Goal: Navigation & Orientation: Find specific page/section

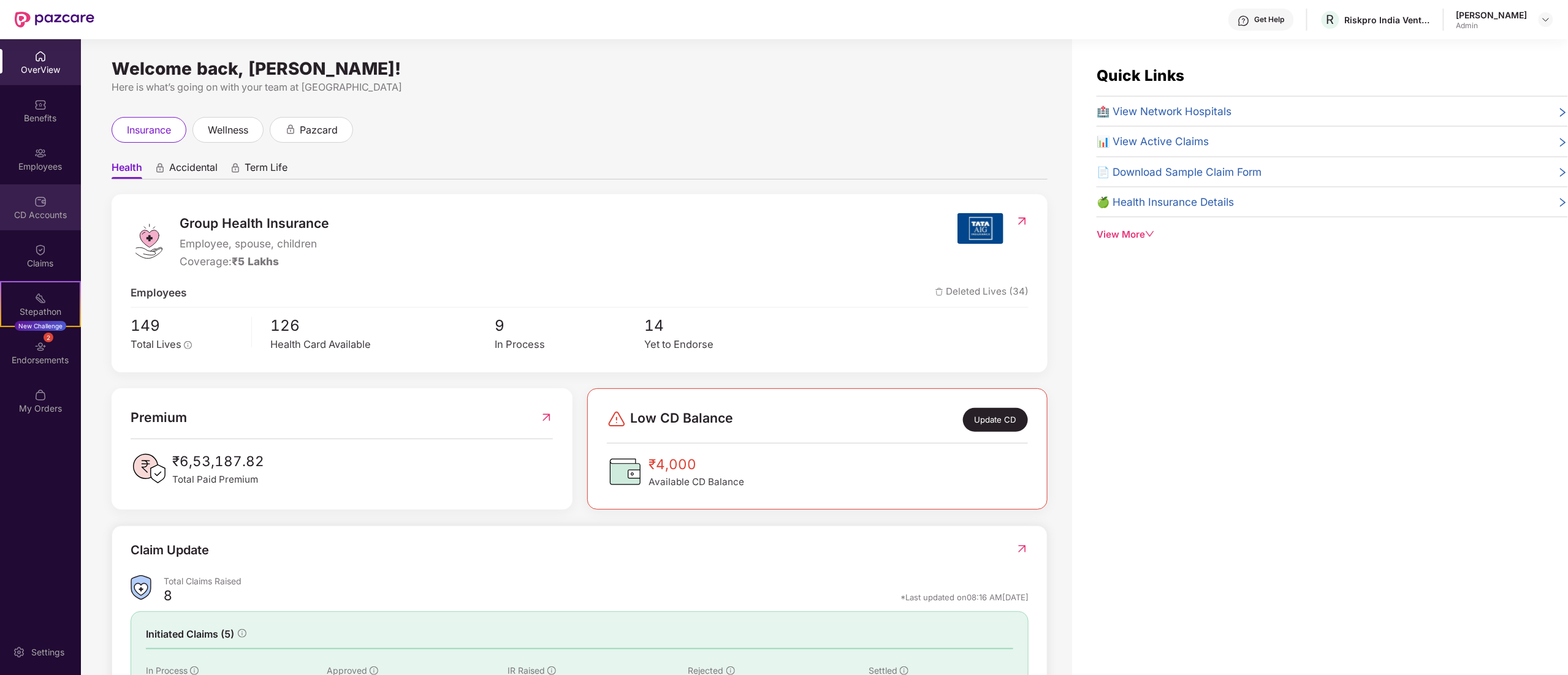
click at [32, 200] on div "CD Accounts" at bounding box center [40, 207] width 81 height 46
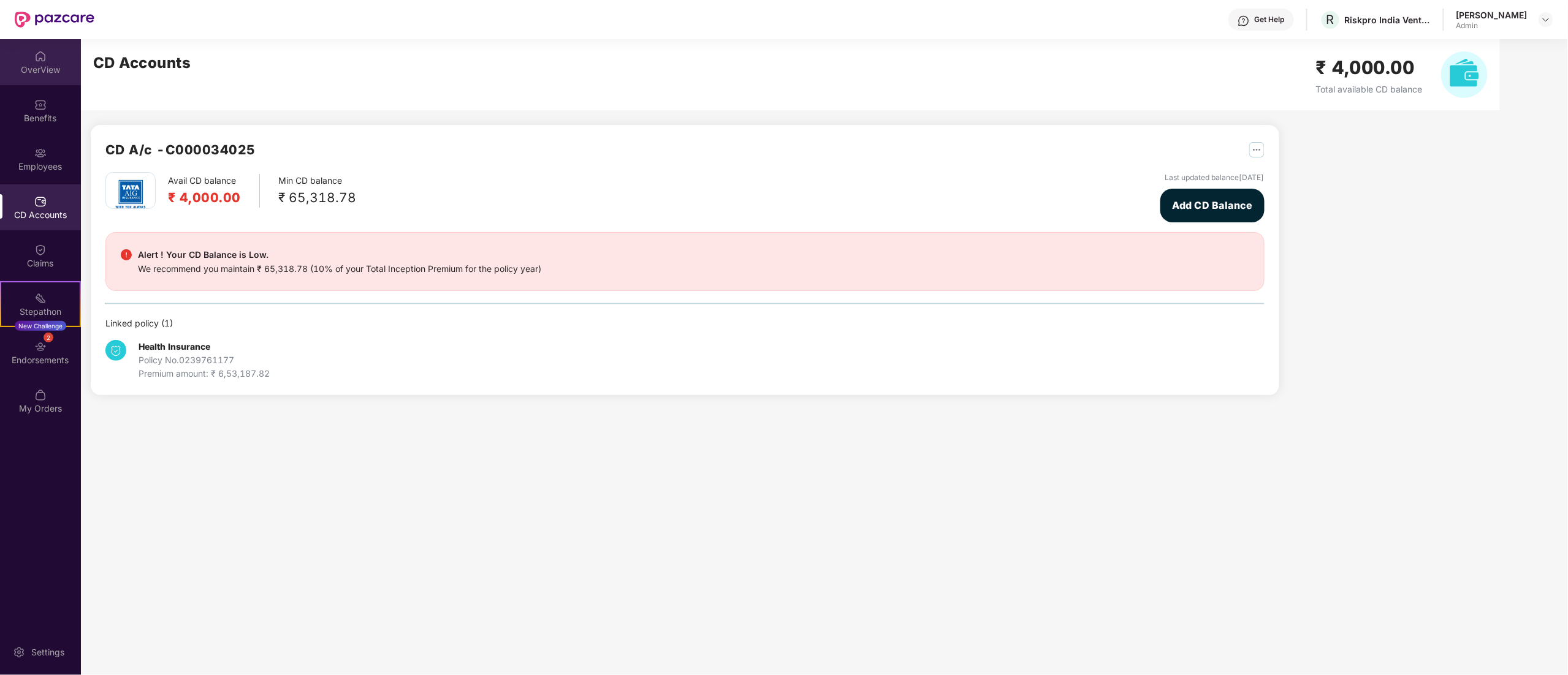
click at [23, 65] on div "OverView" at bounding box center [40, 70] width 81 height 12
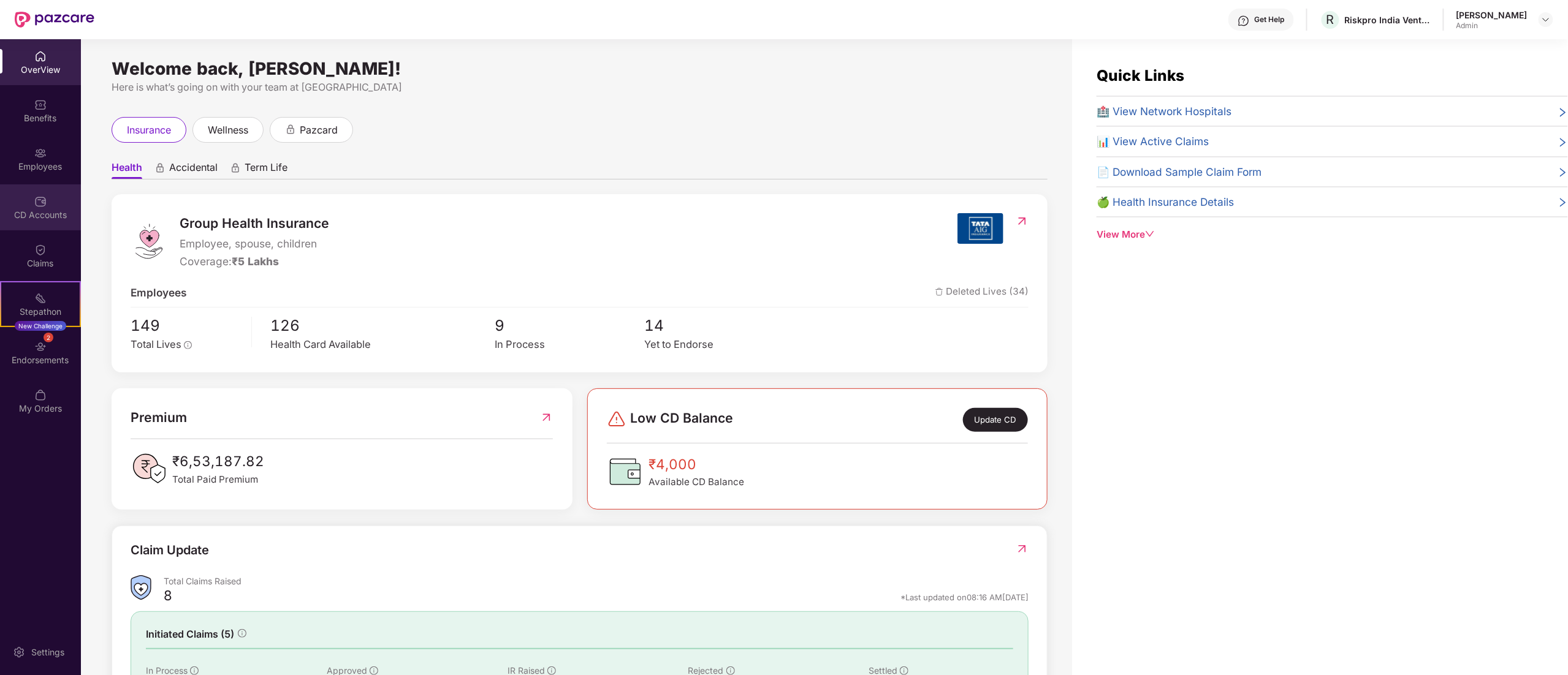
click at [25, 190] on div "CD Accounts" at bounding box center [40, 207] width 81 height 46
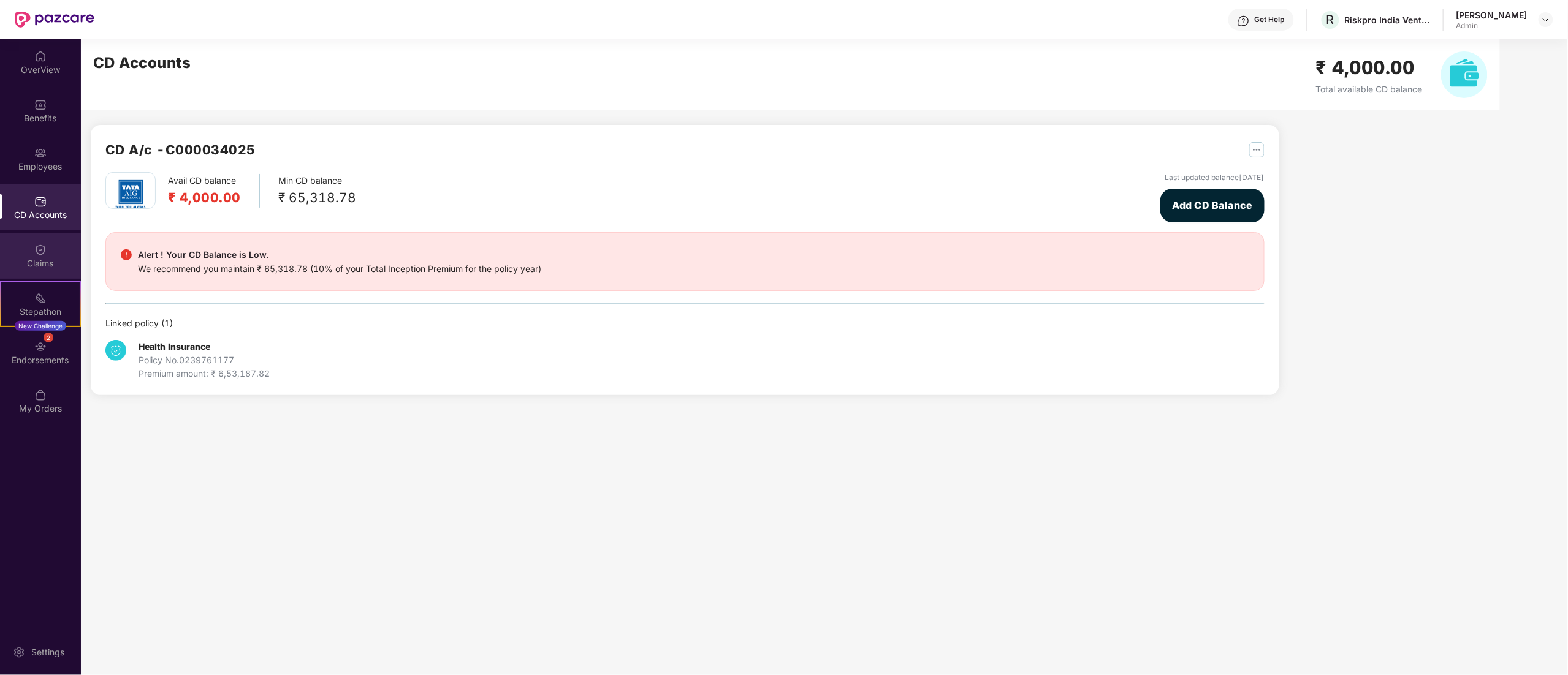
click at [37, 252] on img at bounding box center [41, 250] width 12 height 12
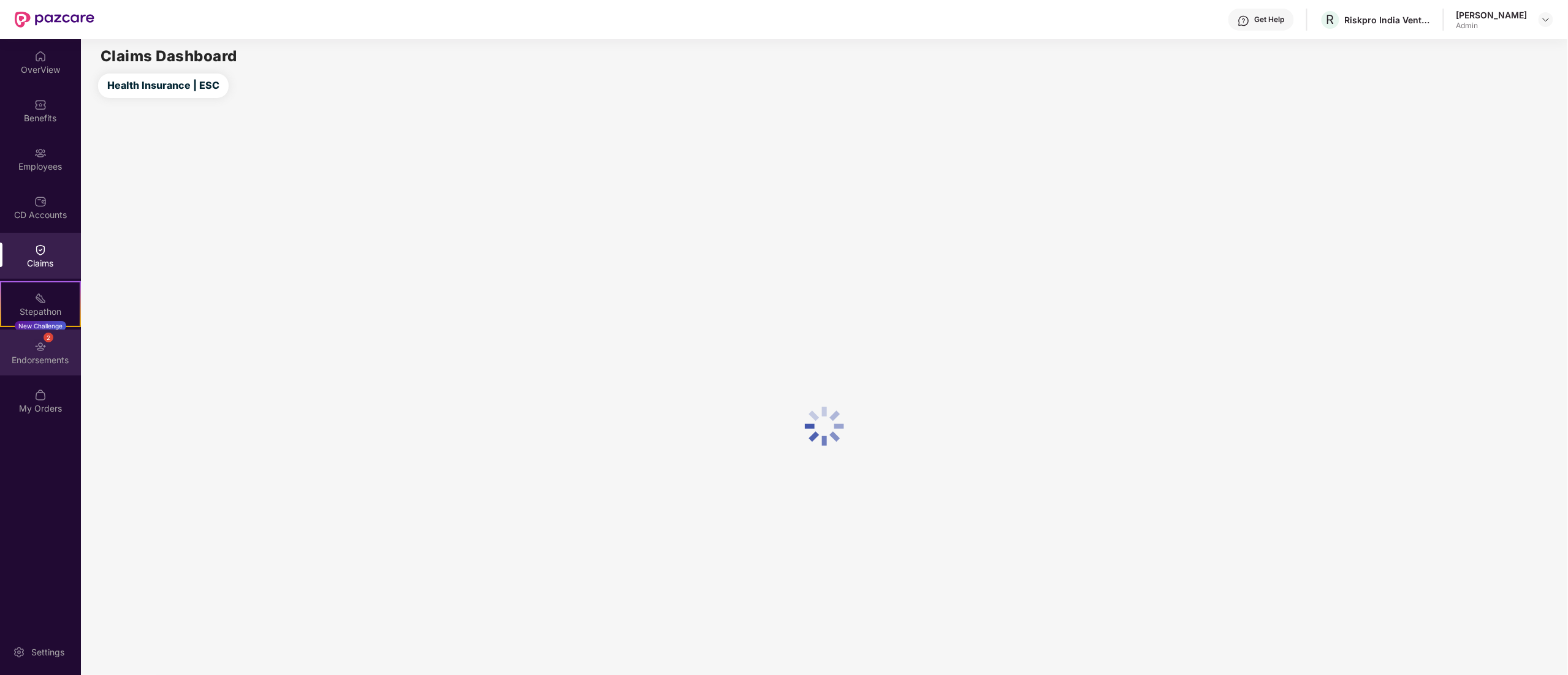
click at [54, 334] on div "2 Endorsements" at bounding box center [40, 353] width 81 height 46
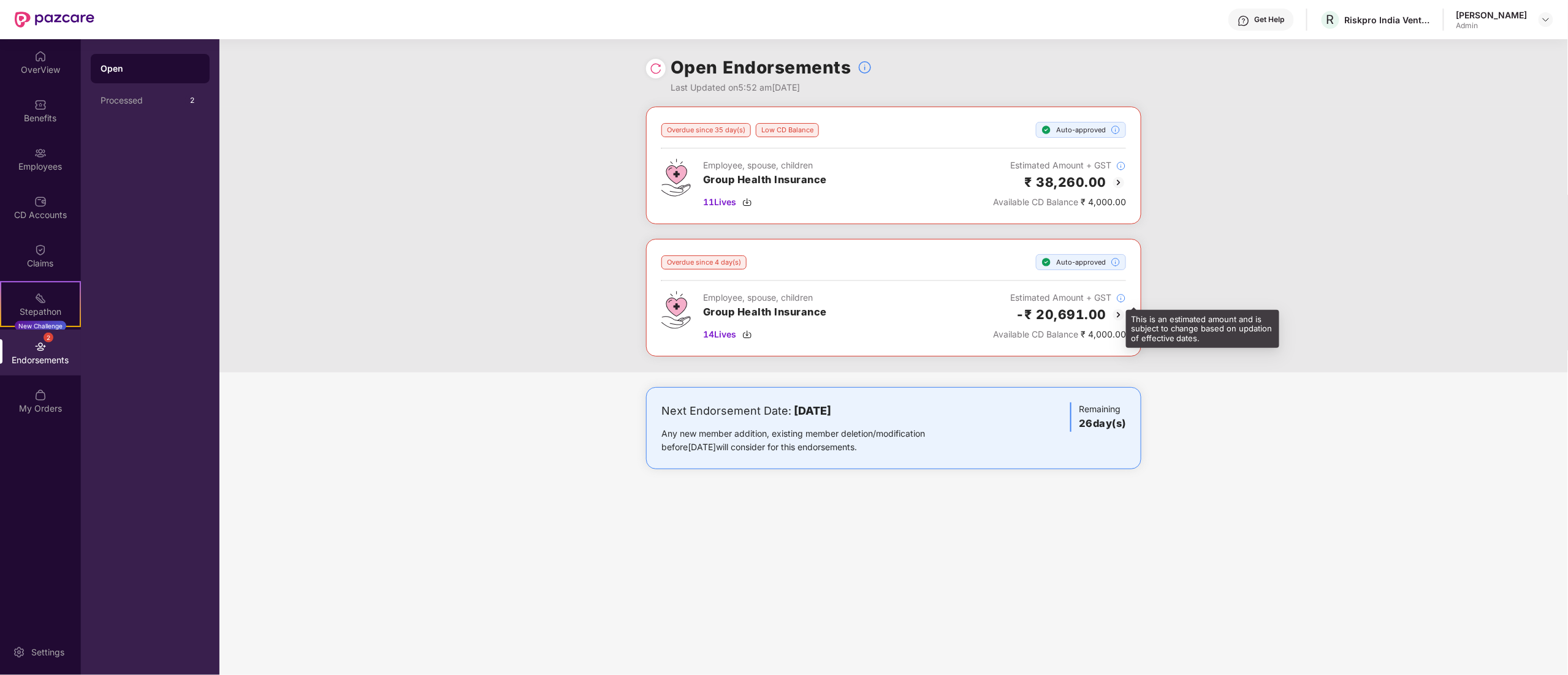
click at [1119, 301] on img at bounding box center [1121, 298] width 10 height 10
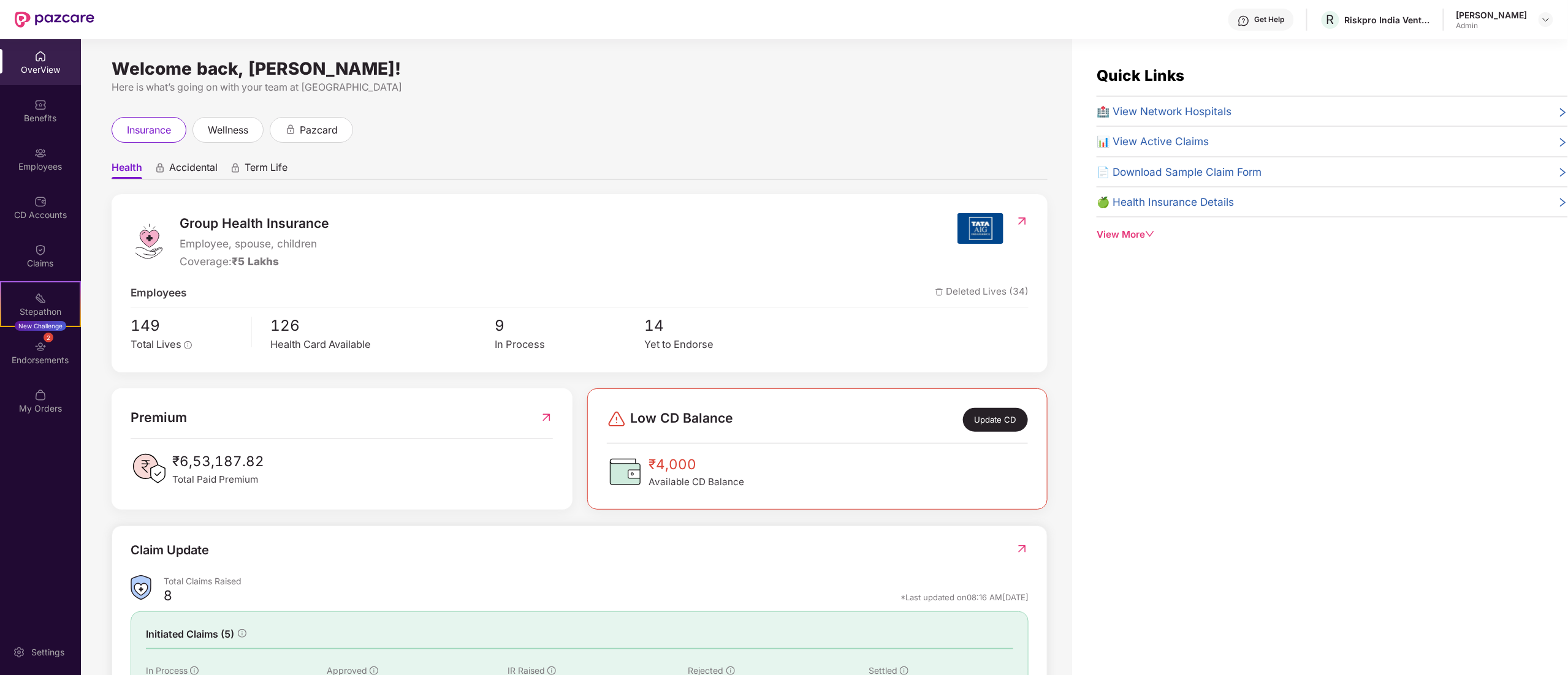
click at [657, 133] on div "insurance wellness pazcard" at bounding box center [580, 130] width 936 height 26
click at [42, 197] on img at bounding box center [41, 201] width 12 height 12
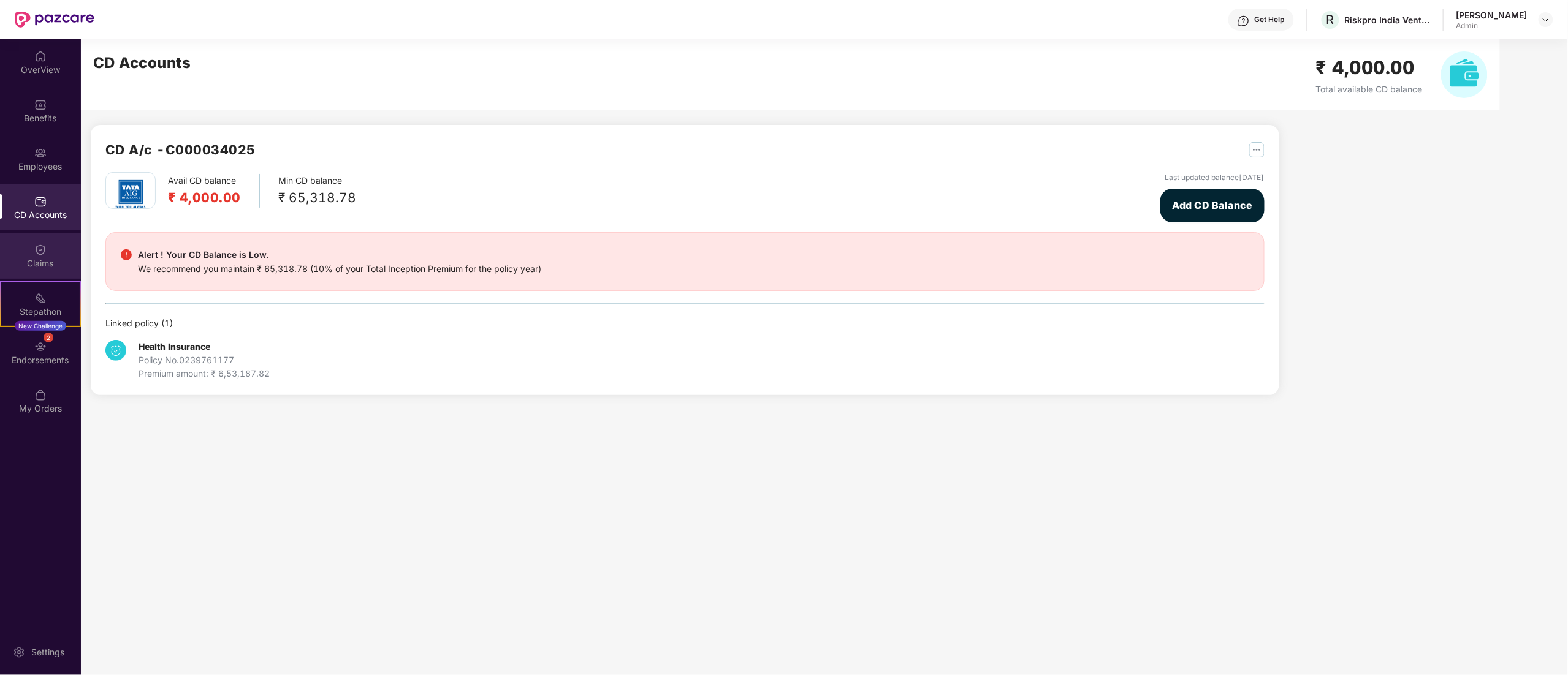
click at [35, 258] on div "Claims" at bounding box center [40, 264] width 81 height 12
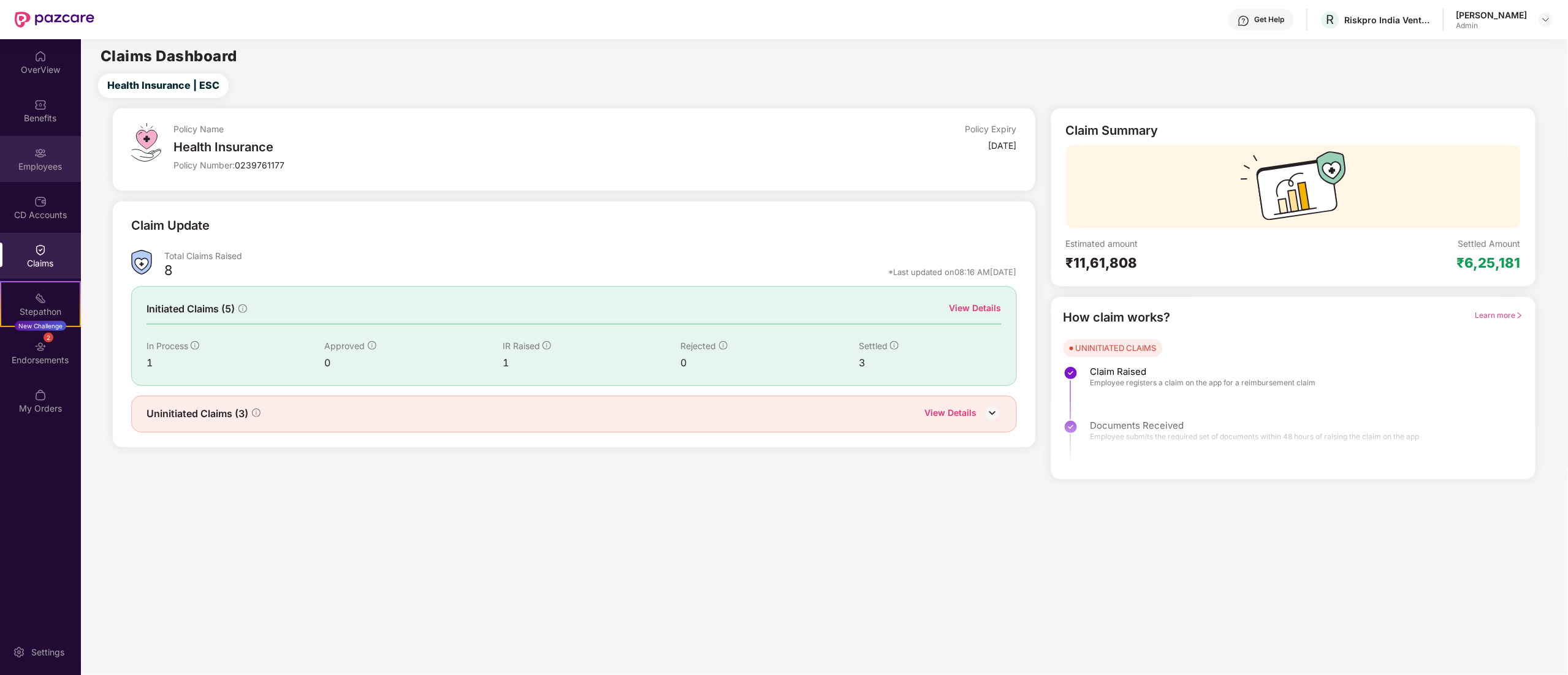
click at [35, 154] on img at bounding box center [41, 153] width 12 height 12
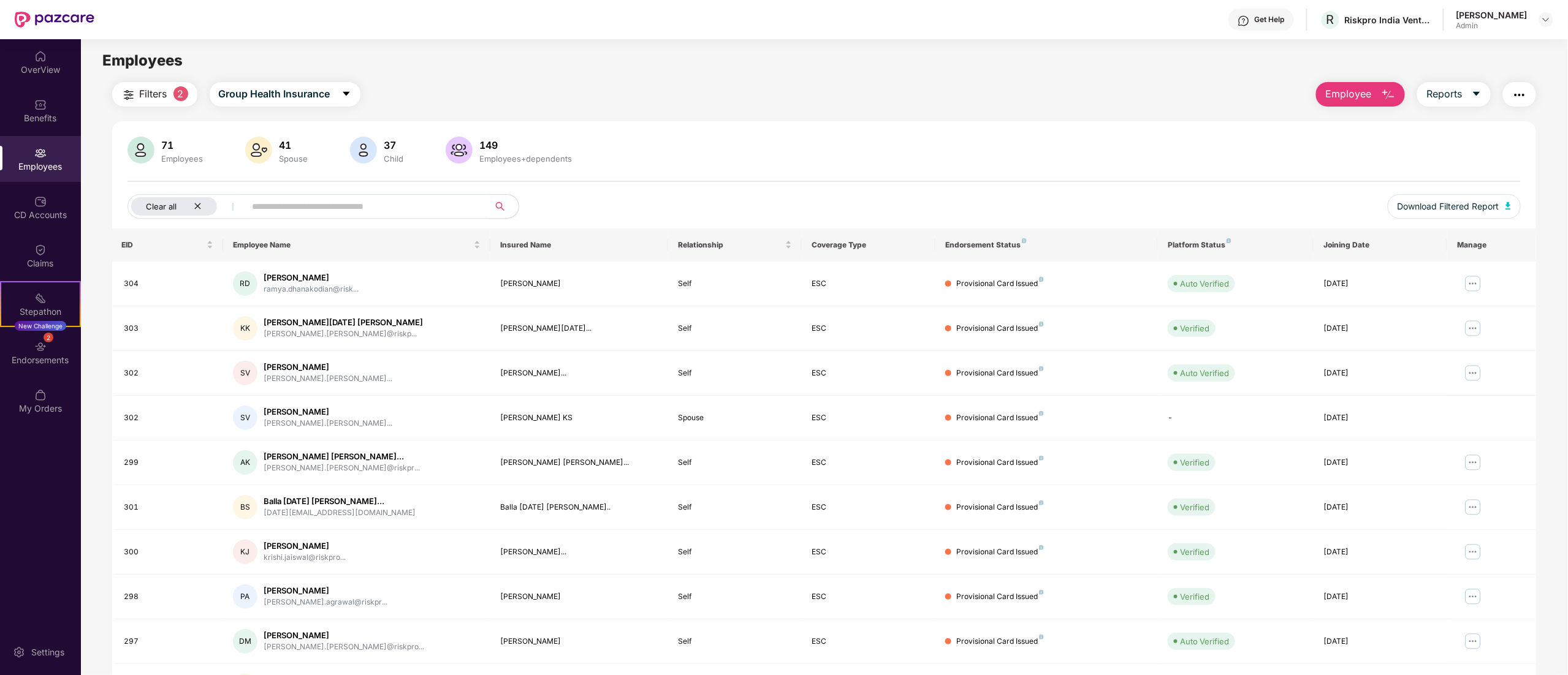
click at [201, 203] on icon "close" at bounding box center [198, 206] width 8 height 8
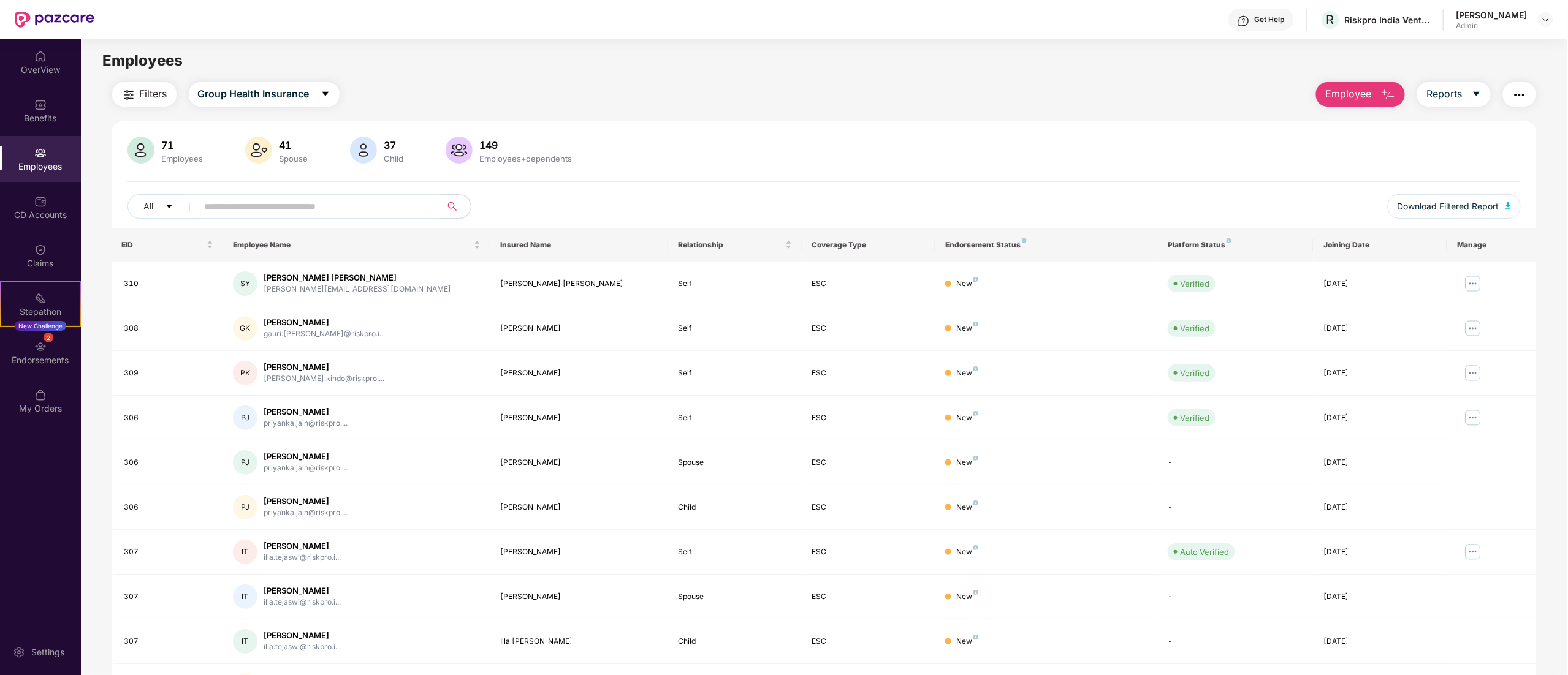
click at [1119, 41] on main "Employees Filters Group Health Insurance Employee Reports 71 Employees 41 Spous…" at bounding box center [824, 377] width 1487 height 675
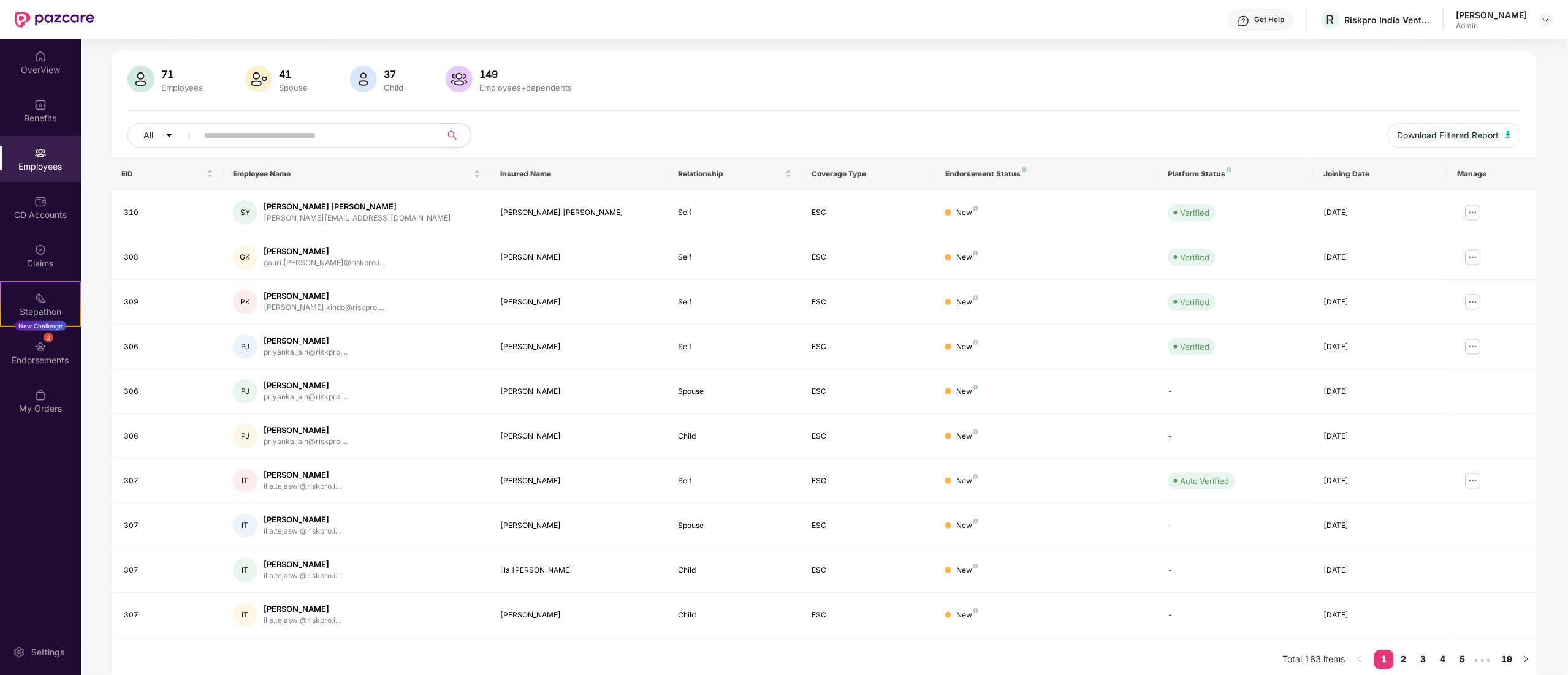
scroll to position [80, 0]
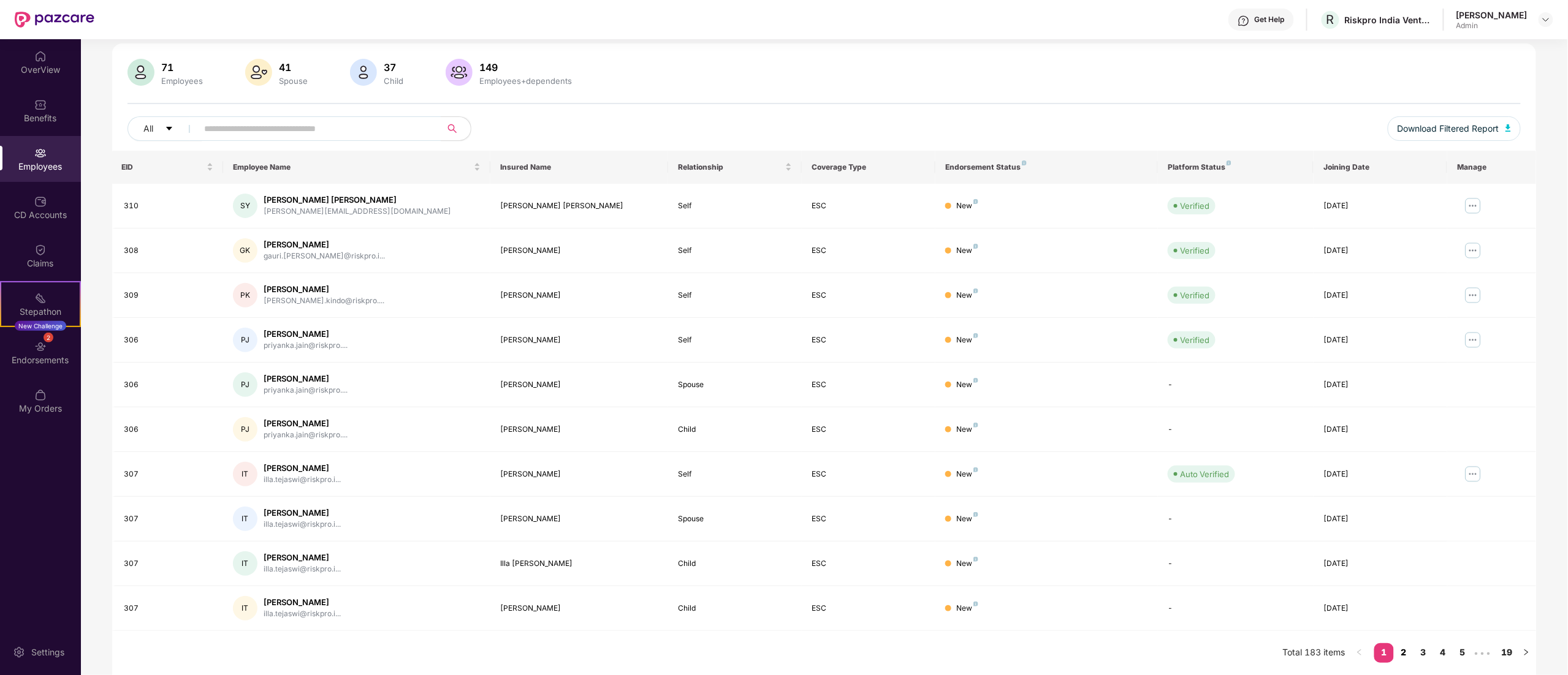
click at [1403, 646] on link "2" at bounding box center [1404, 652] width 20 height 18
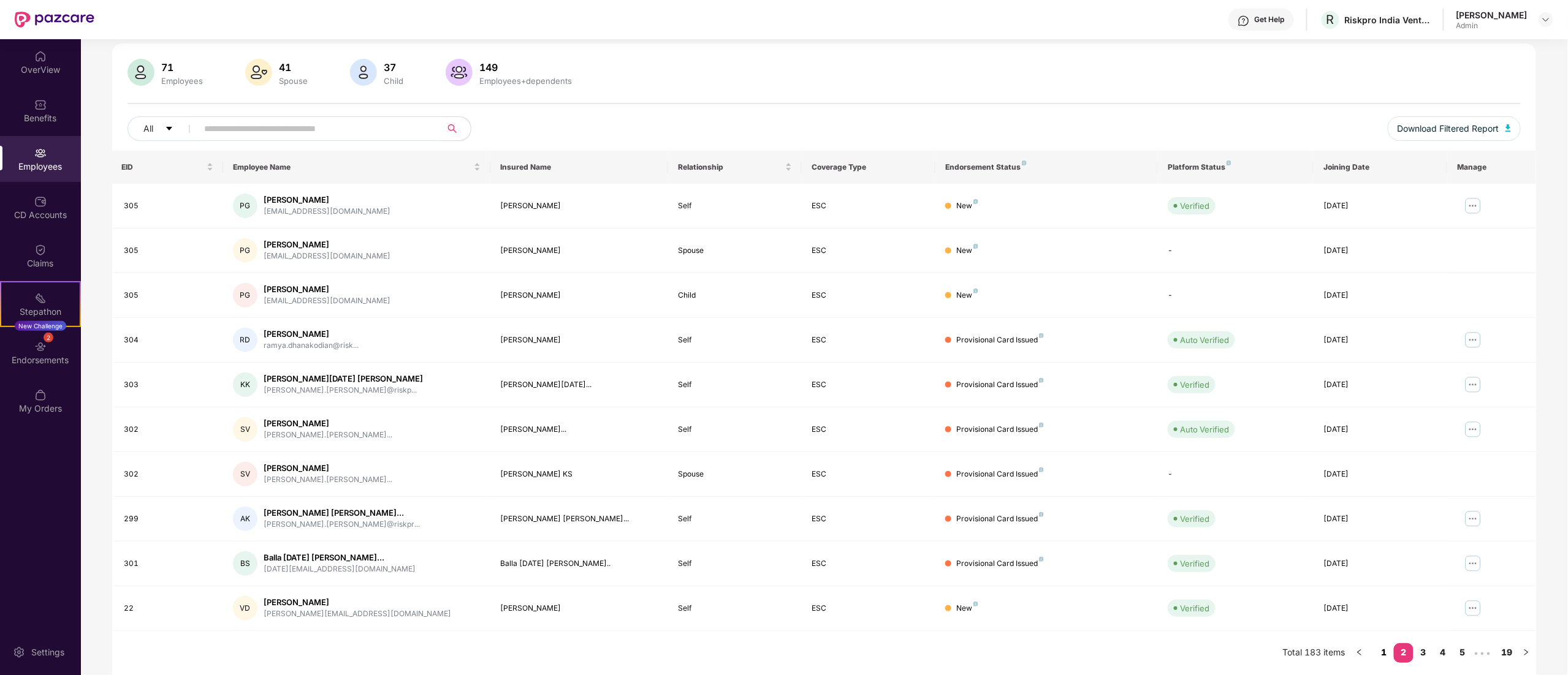
click at [1383, 651] on link "1" at bounding box center [1384, 652] width 20 height 18
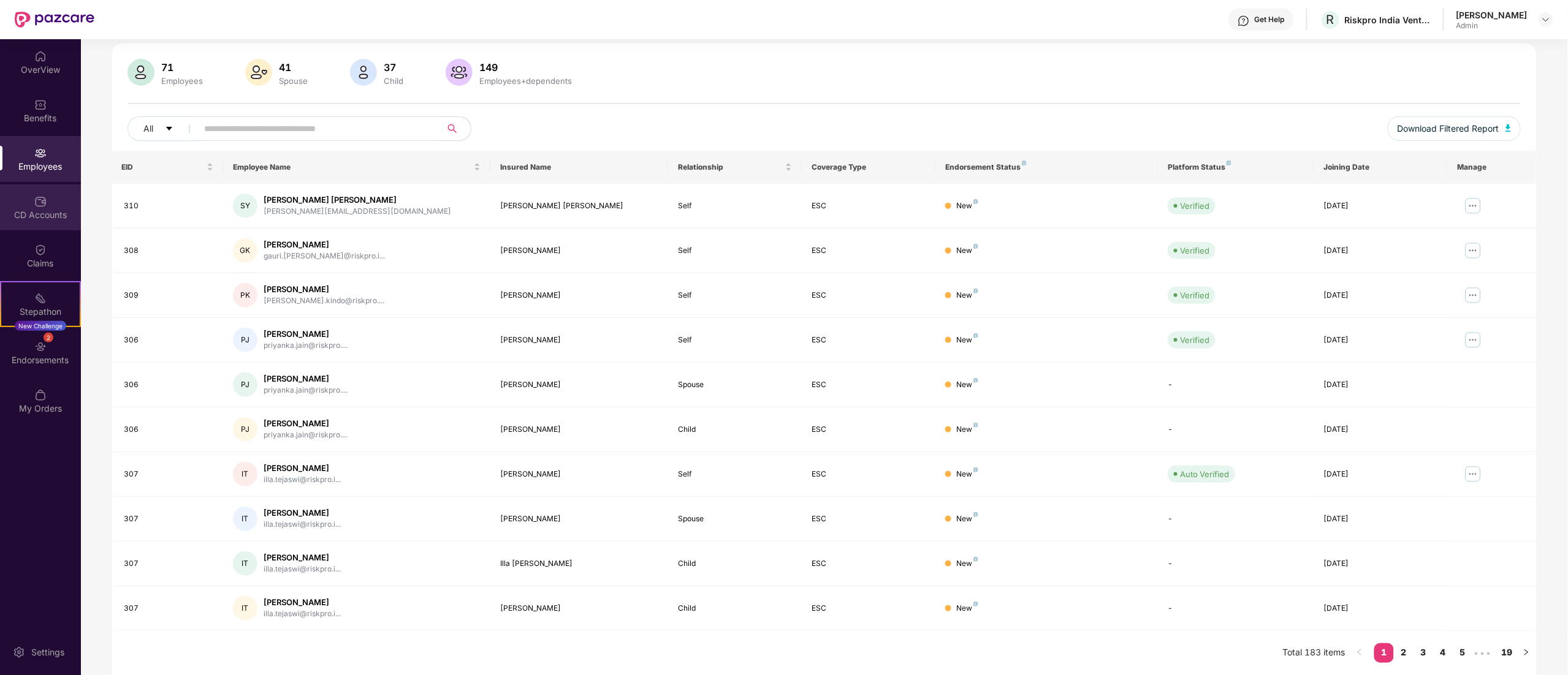
click at [31, 185] on div "CD Accounts" at bounding box center [40, 207] width 81 height 46
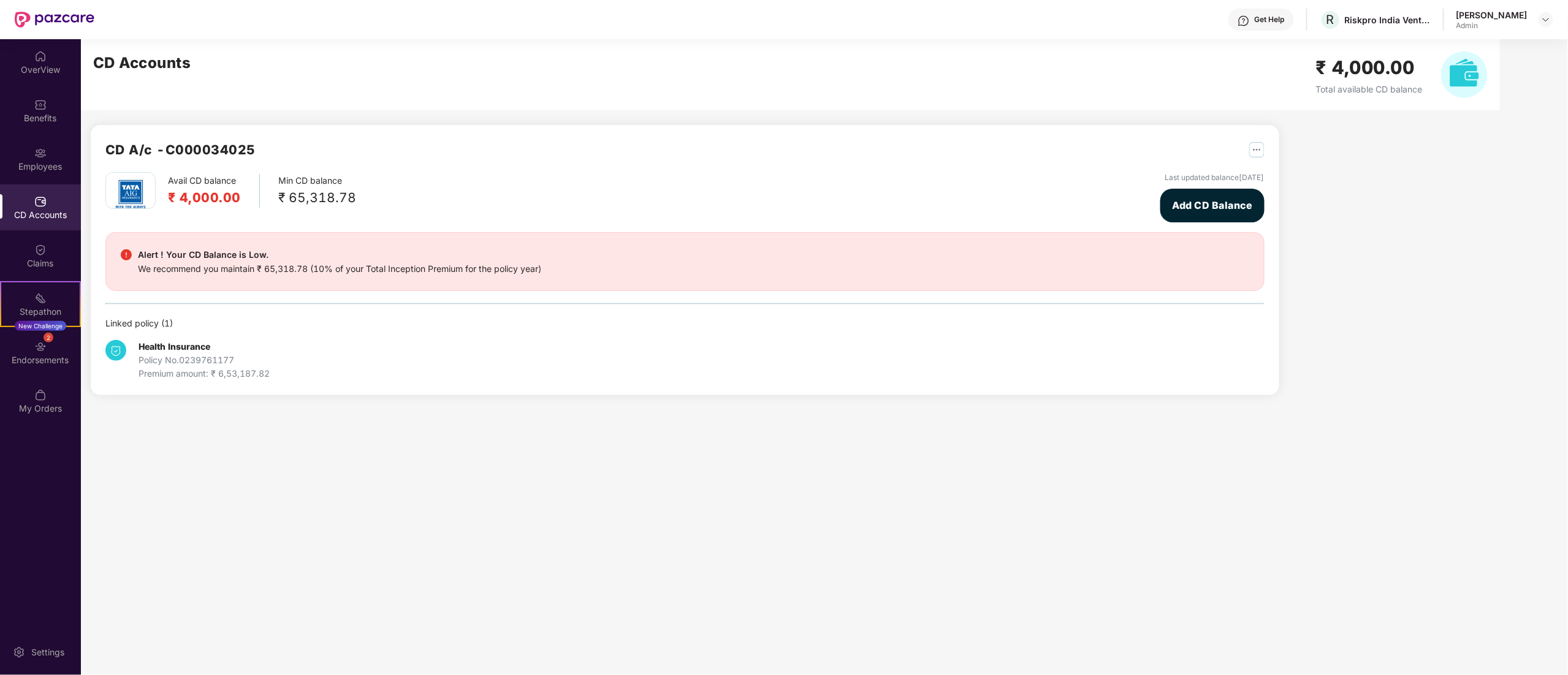
click at [830, 66] on div "CD Accounts ₹ 4,000.00 Total available CD balance" at bounding box center [790, 75] width 1419 height 71
click at [41, 250] on img at bounding box center [41, 250] width 12 height 12
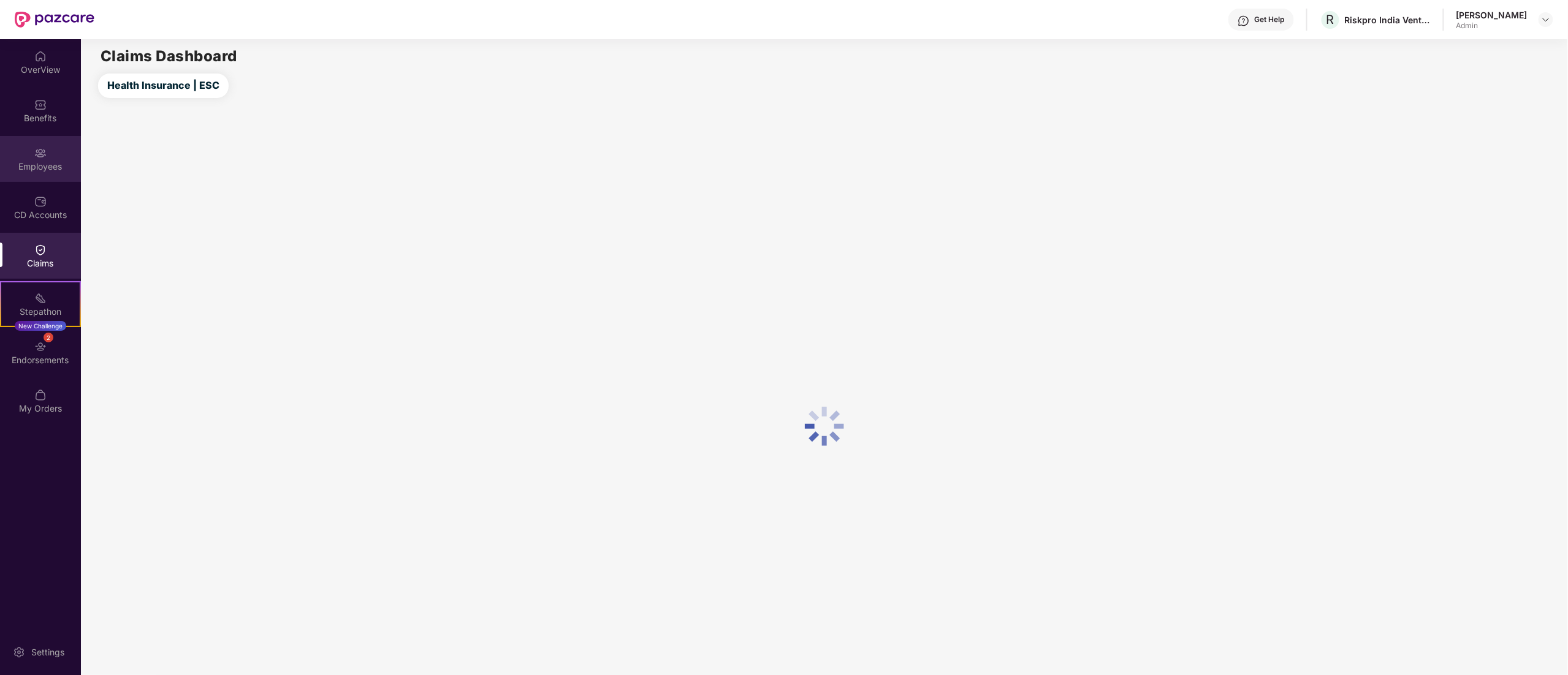
click at [32, 154] on div "Employees" at bounding box center [40, 159] width 81 height 46
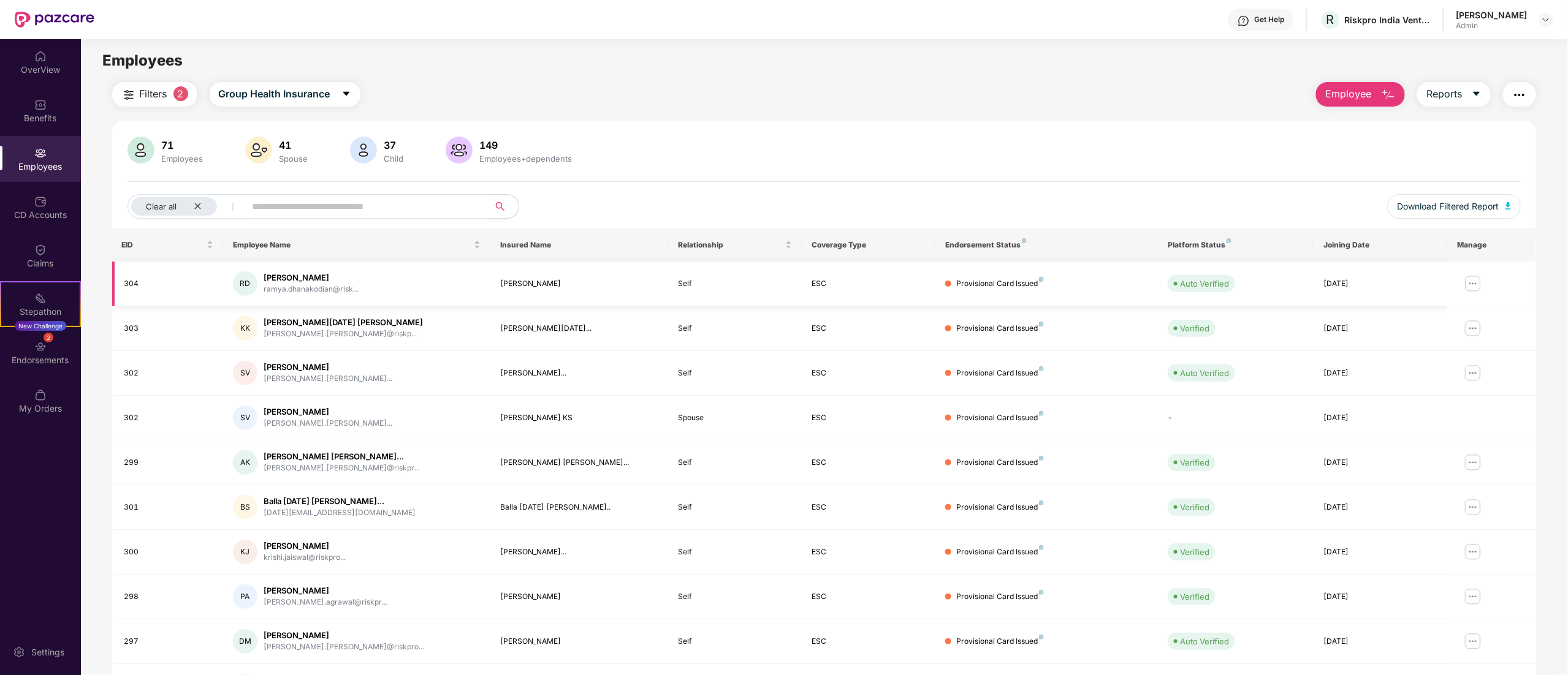
scroll to position [80, 0]
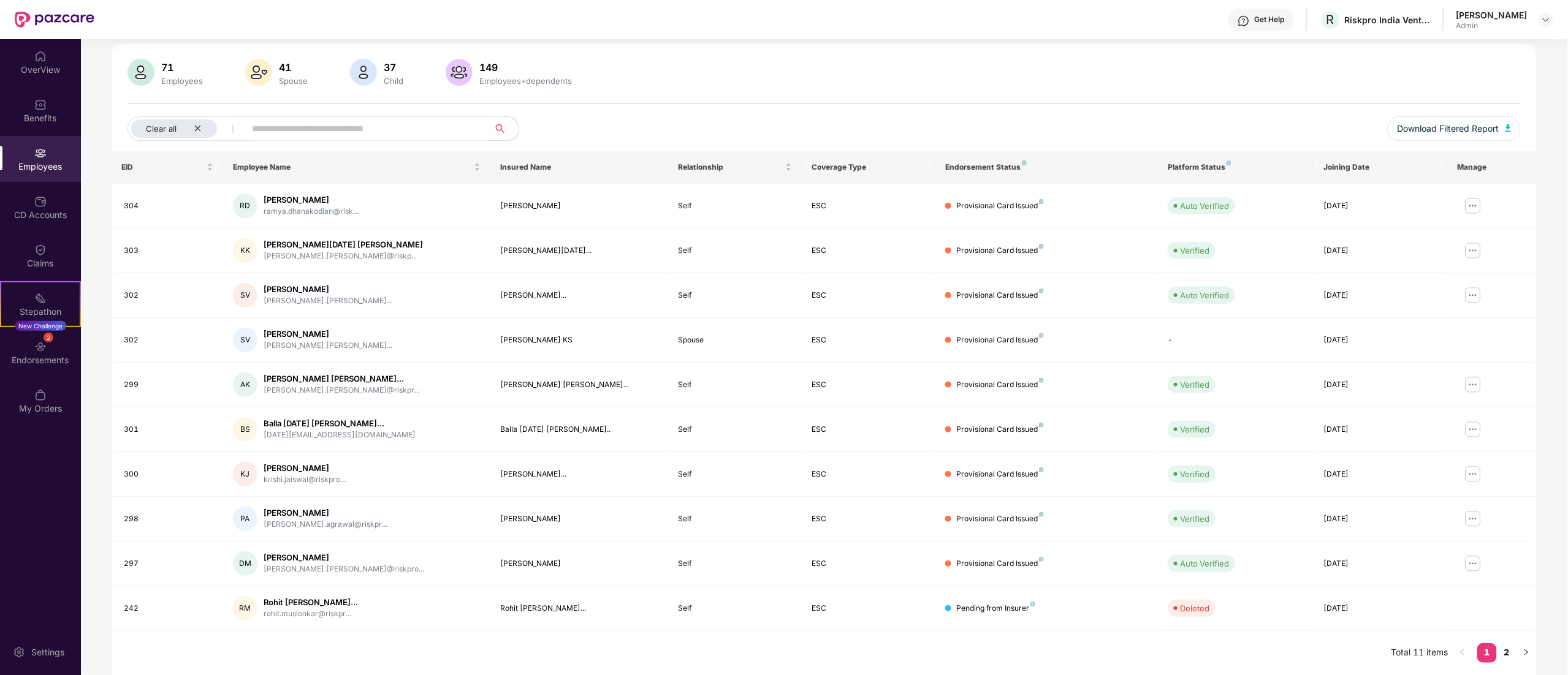
click at [25, 151] on div "Employees" at bounding box center [40, 159] width 81 height 46
click at [38, 151] on img at bounding box center [41, 153] width 12 height 12
click at [47, 209] on div "CD Accounts" at bounding box center [40, 215] width 81 height 12
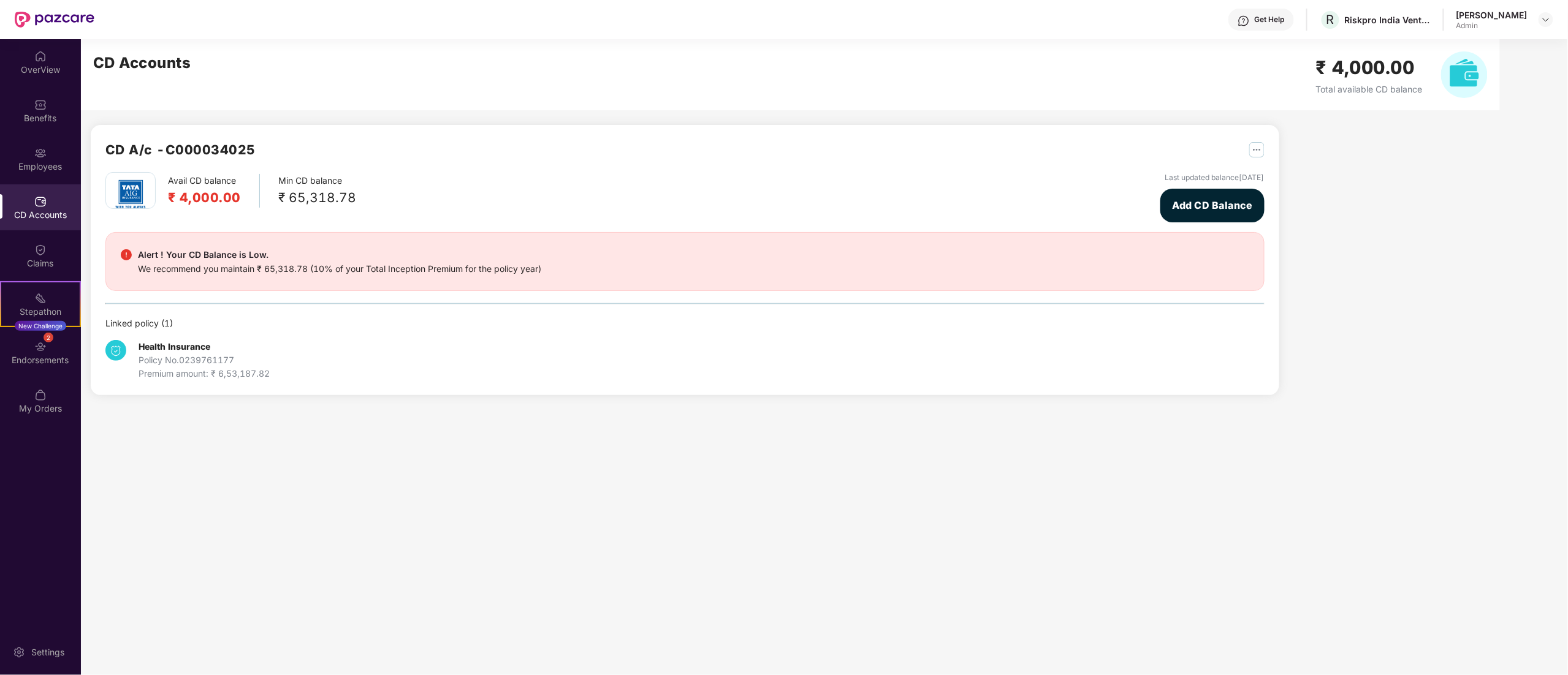
scroll to position [0, 0]
click at [41, 161] on div "Employees" at bounding box center [40, 166] width 81 height 12
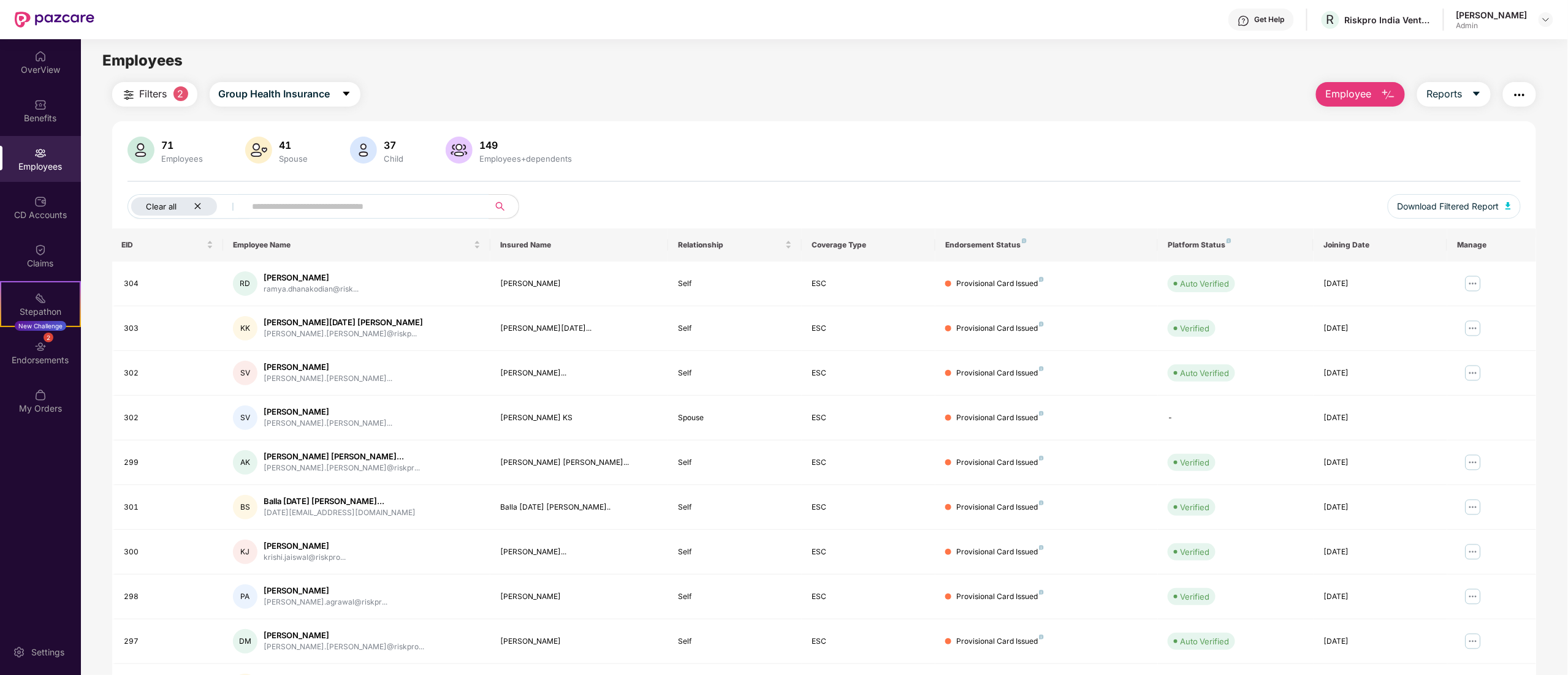
click at [196, 206] on icon "close" at bounding box center [198, 206] width 8 height 8
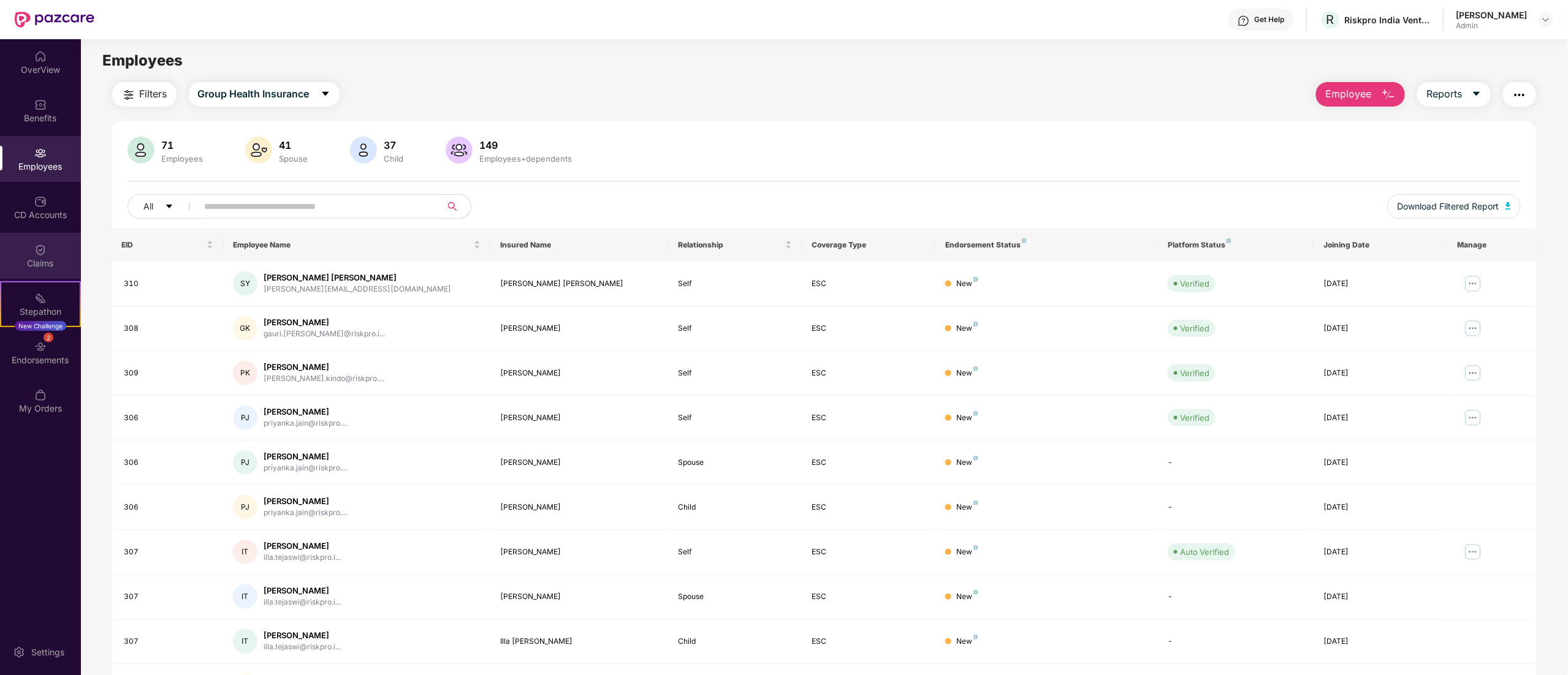
click at [39, 262] on div "Claims" at bounding box center [40, 264] width 81 height 12
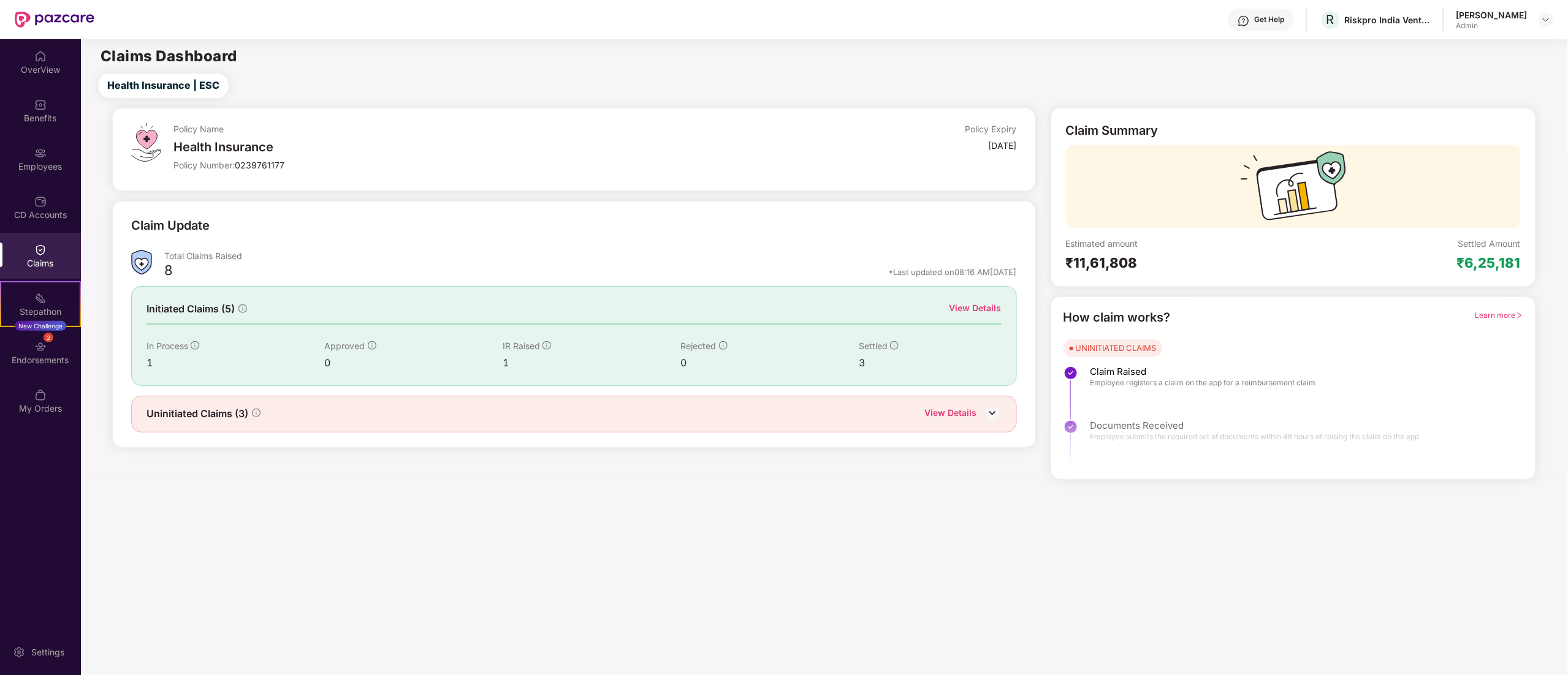
click at [22, 160] on div "Employees" at bounding box center [40, 166] width 81 height 12
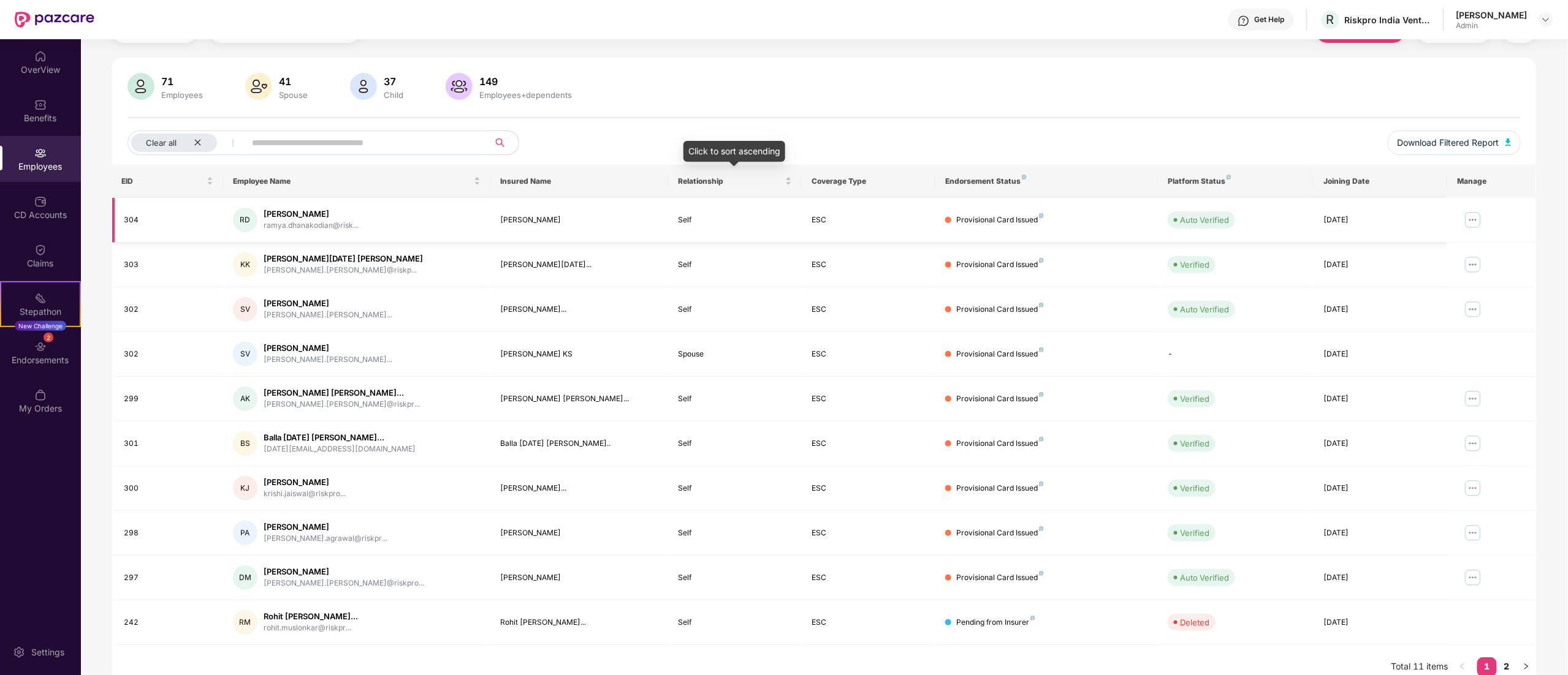
scroll to position [80, 0]
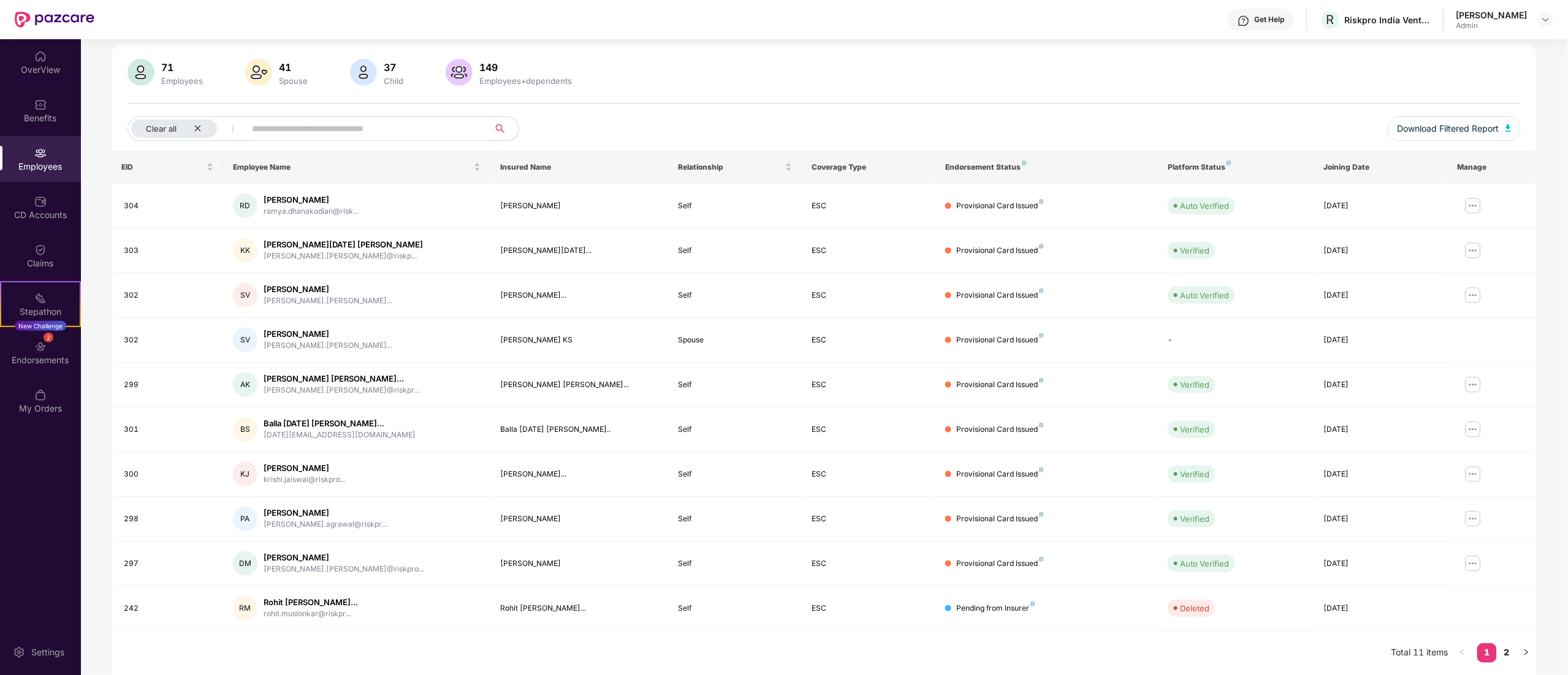
click at [47, 143] on div "Employees" at bounding box center [40, 159] width 81 height 46
click at [51, 343] on div "2 Endorsements" at bounding box center [40, 353] width 81 height 46
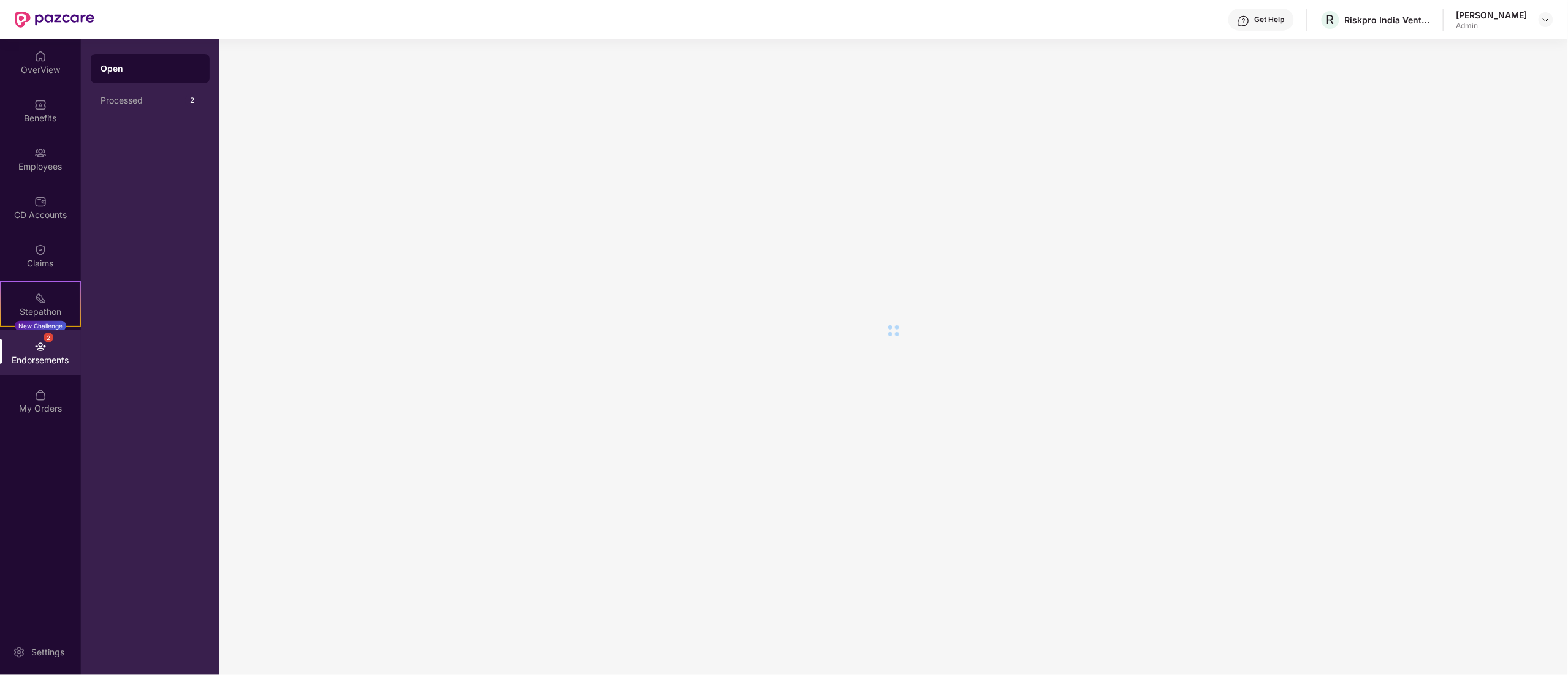
scroll to position [0, 0]
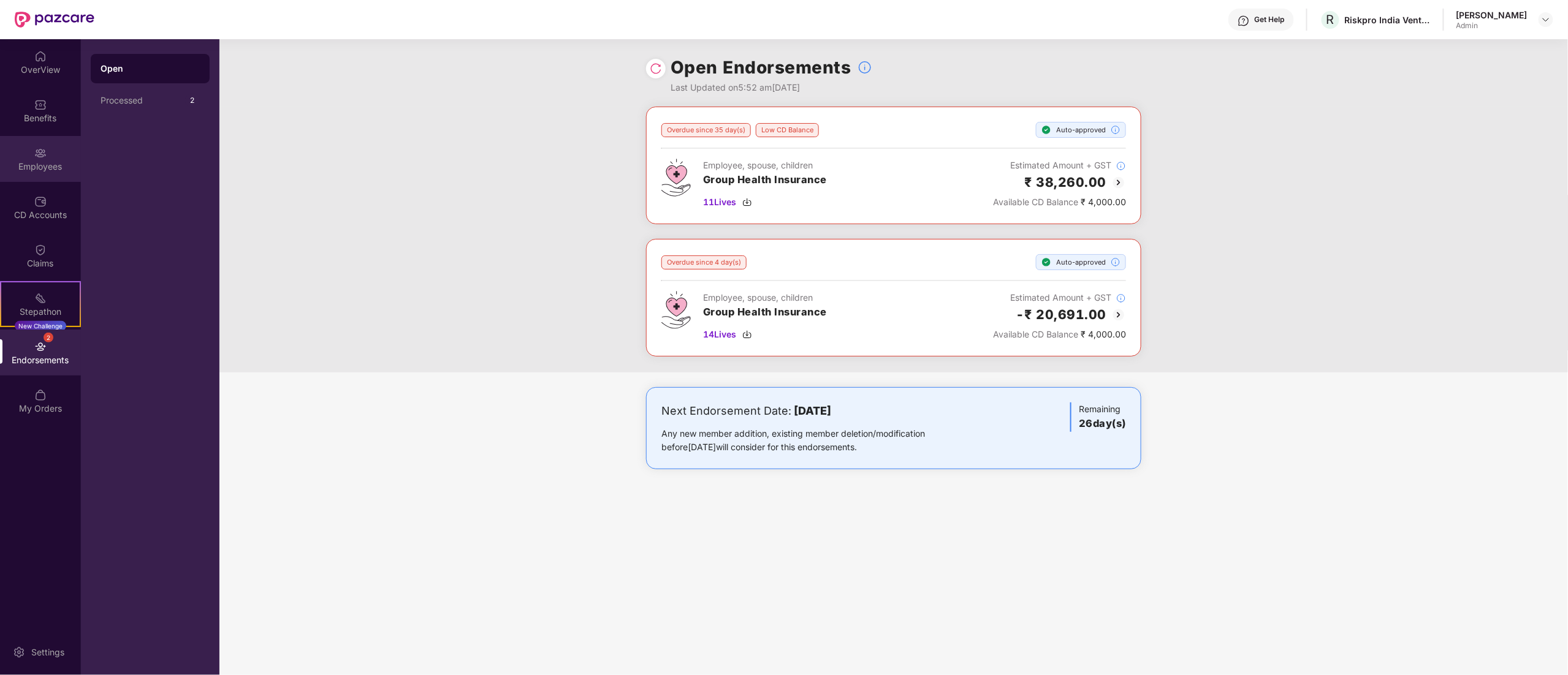
click at [42, 157] on img at bounding box center [41, 153] width 12 height 12
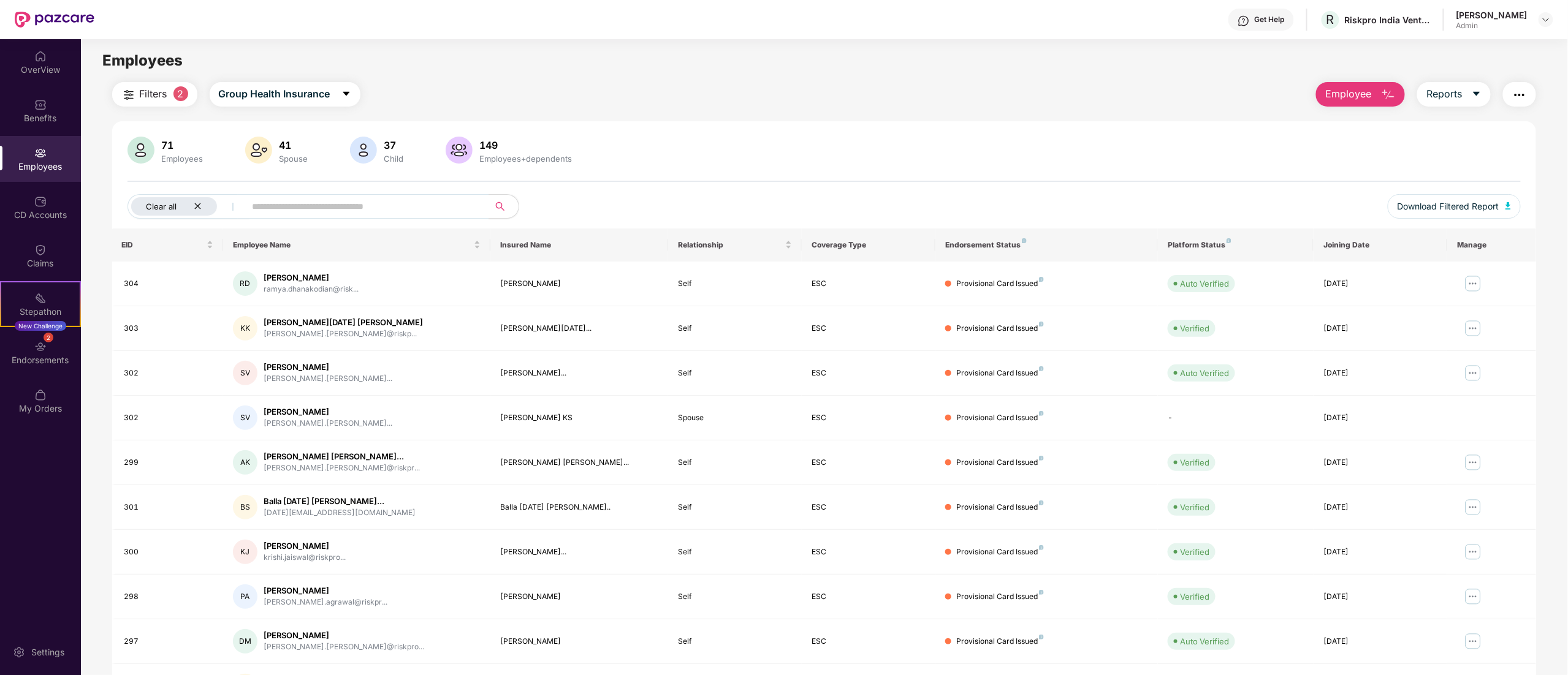
click at [201, 205] on icon "close" at bounding box center [198, 206] width 8 height 8
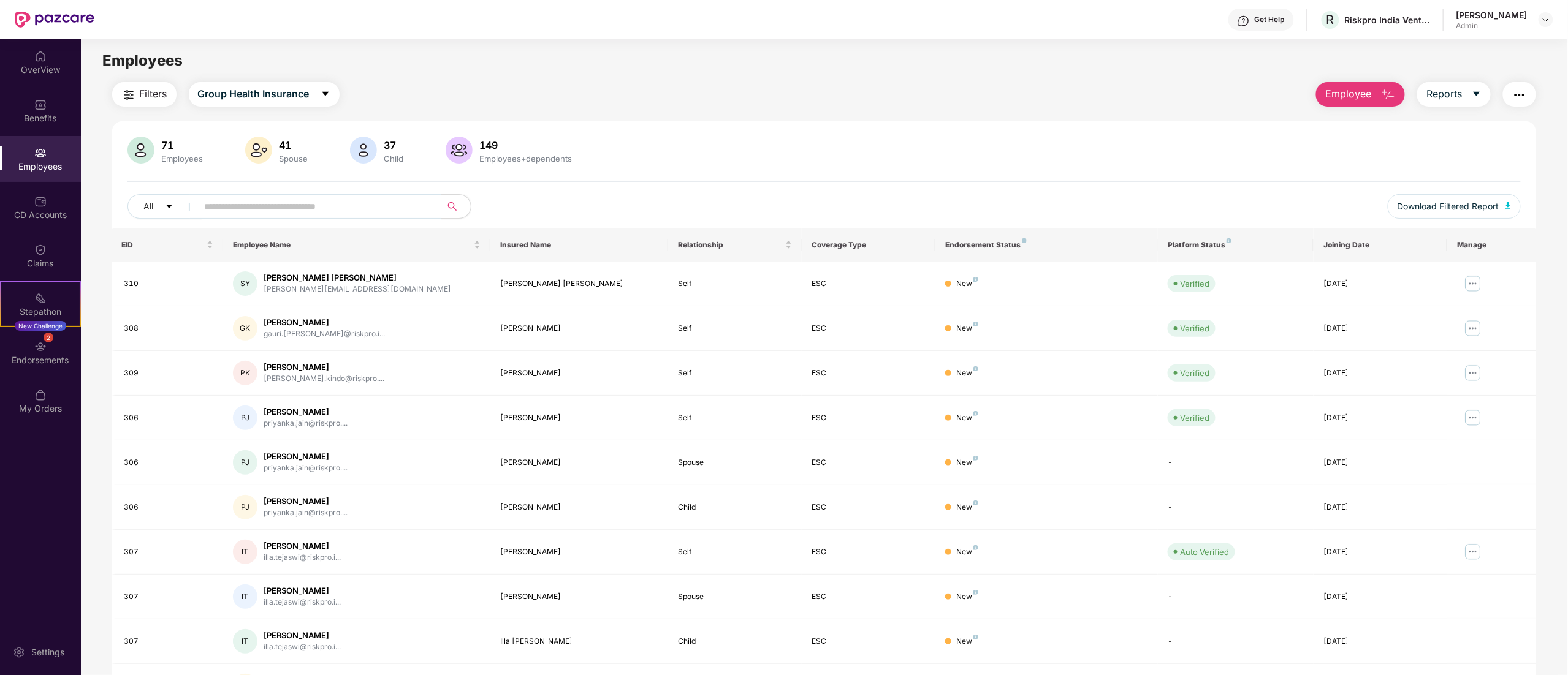
scroll to position [80, 0]
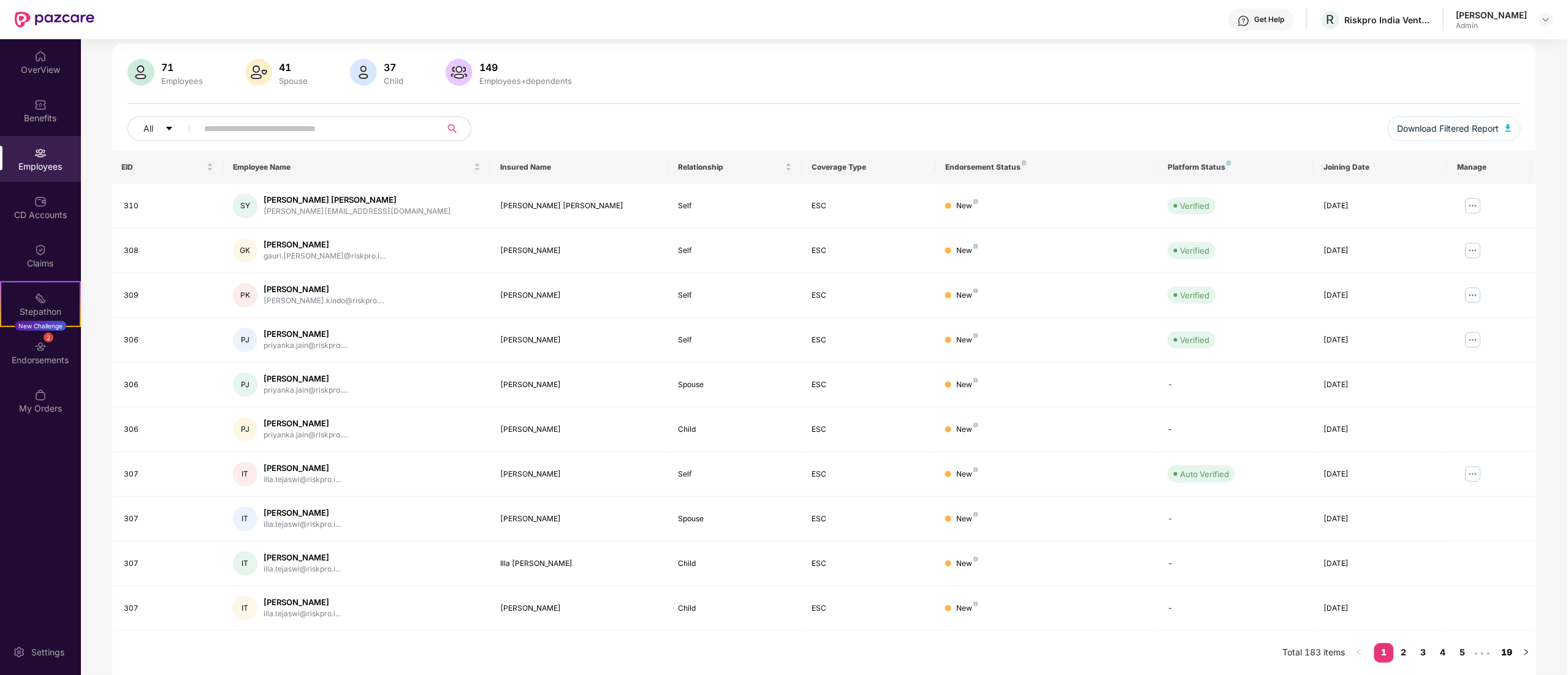
click at [1514, 649] on link "19" at bounding box center [1507, 652] width 20 height 18
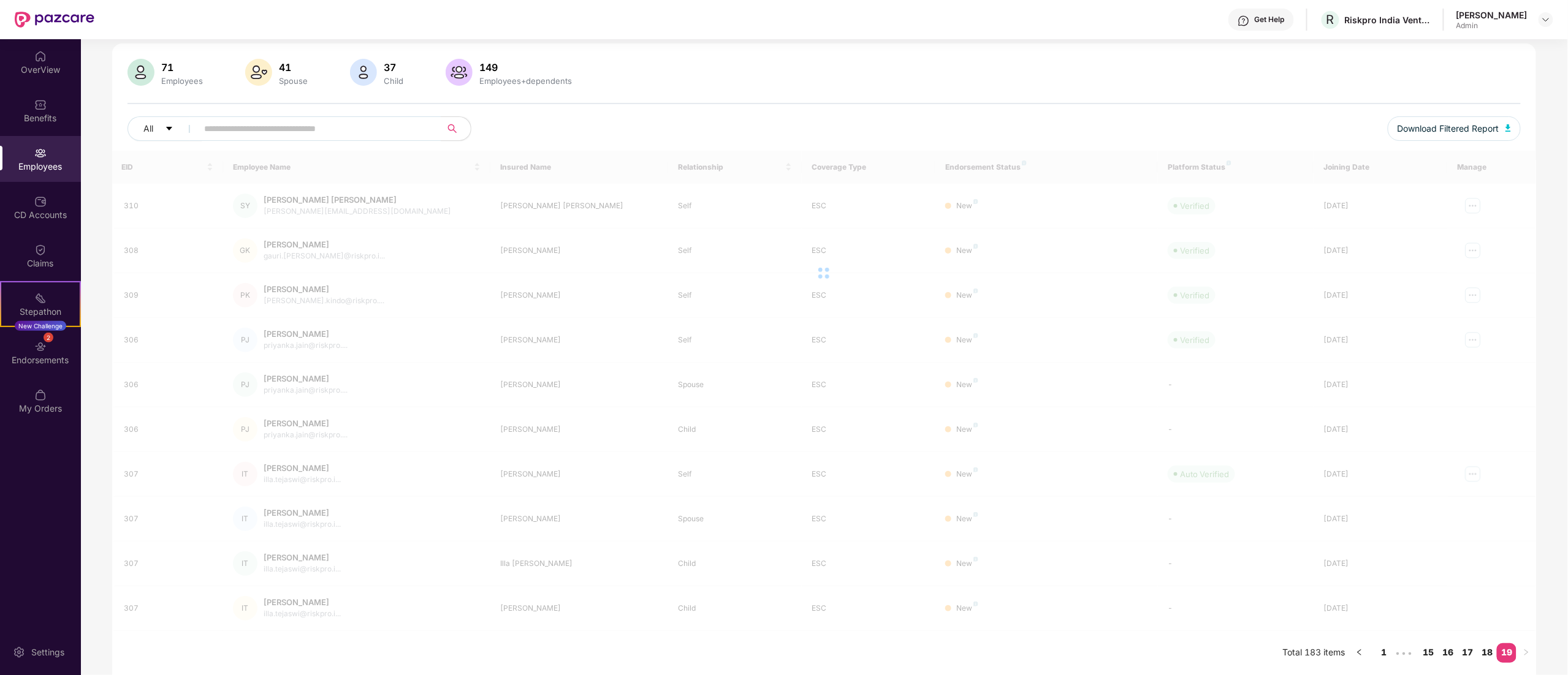
scroll to position [39, 0]
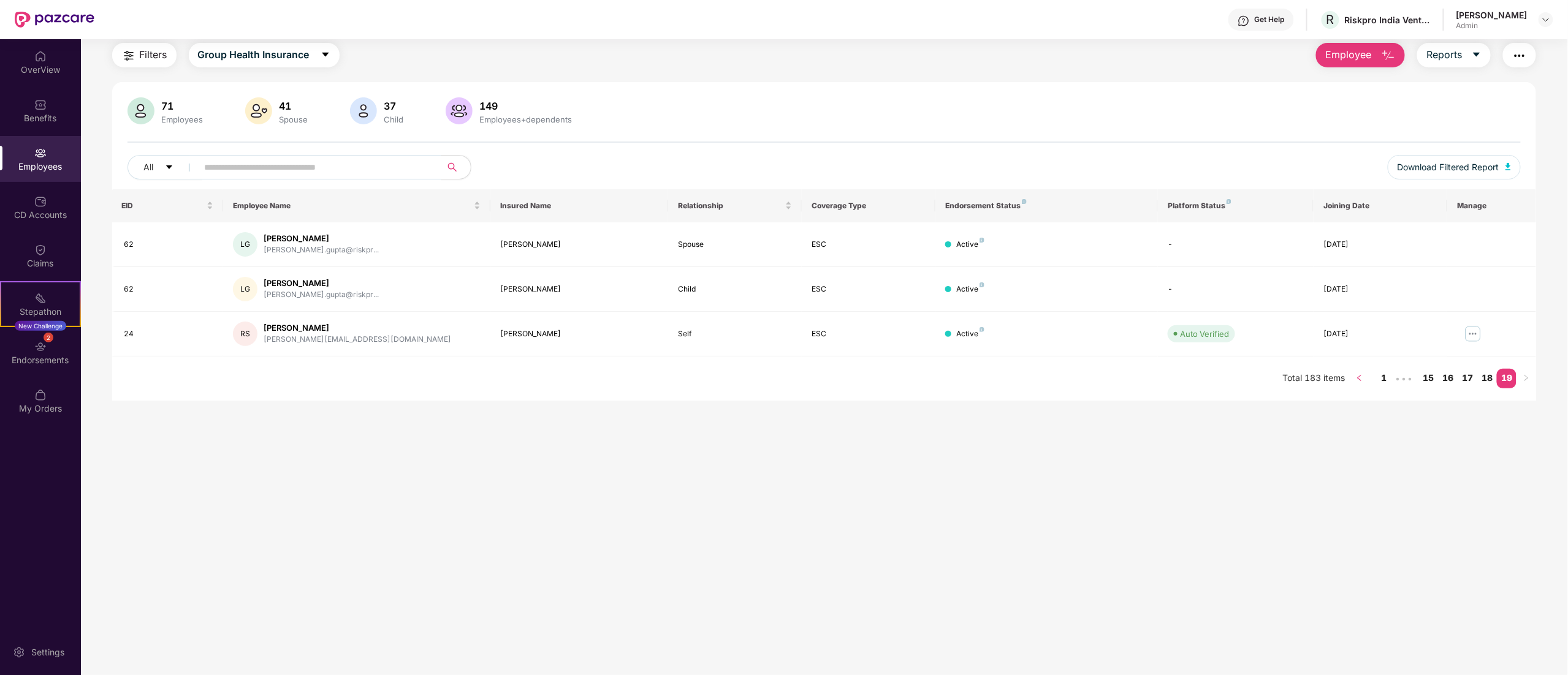
click at [1360, 381] on icon "left" at bounding box center [1360, 378] width 8 height 8
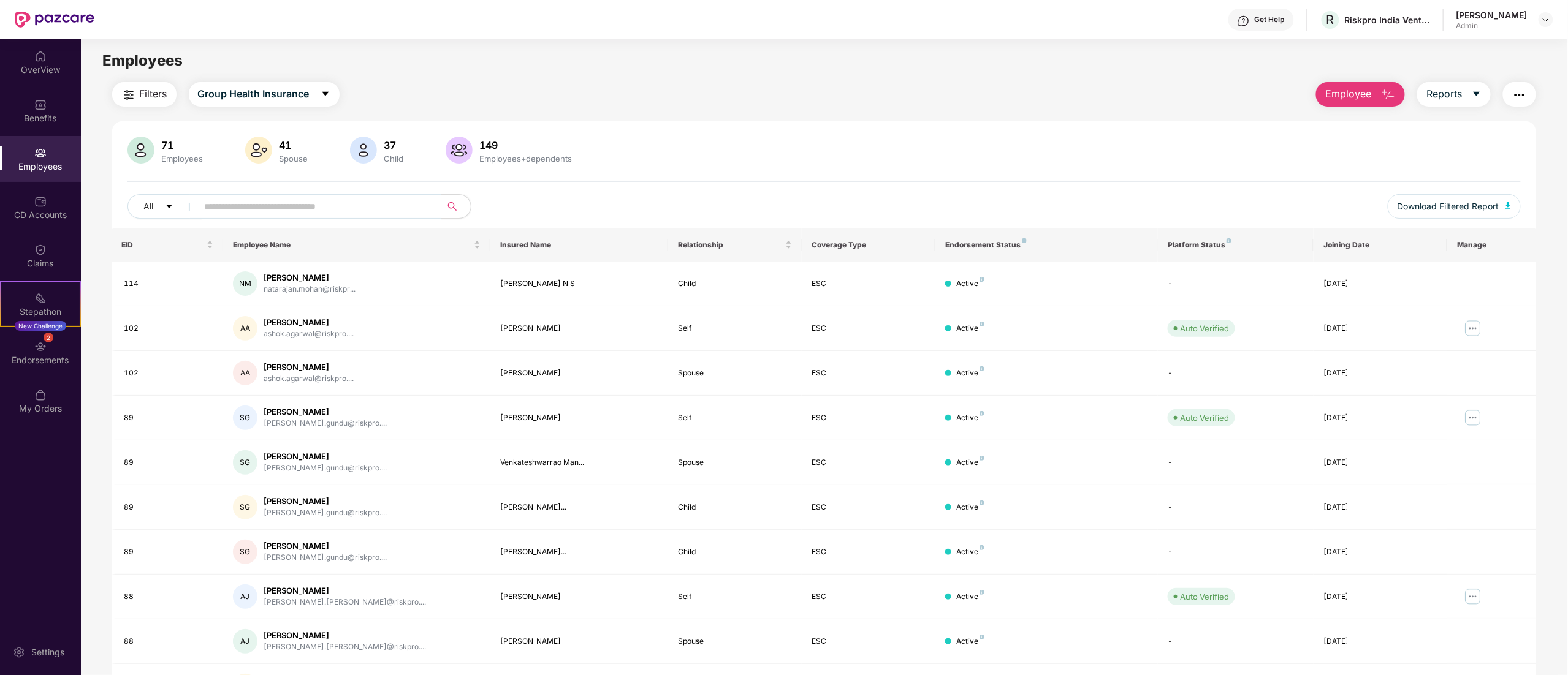
scroll to position [80, 0]
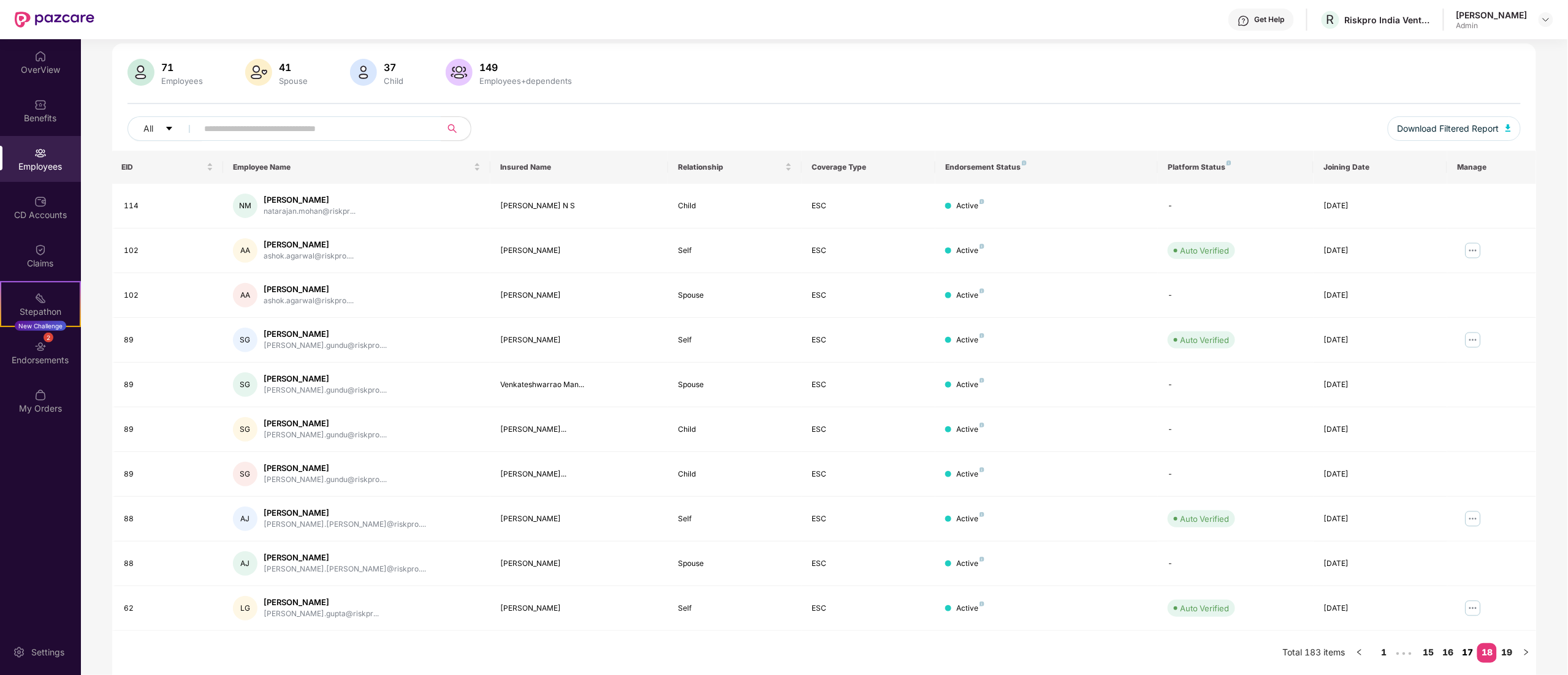
click at [1473, 652] on link "17" at bounding box center [1468, 652] width 20 height 18
click at [1447, 652] on link "16" at bounding box center [1448, 652] width 20 height 18
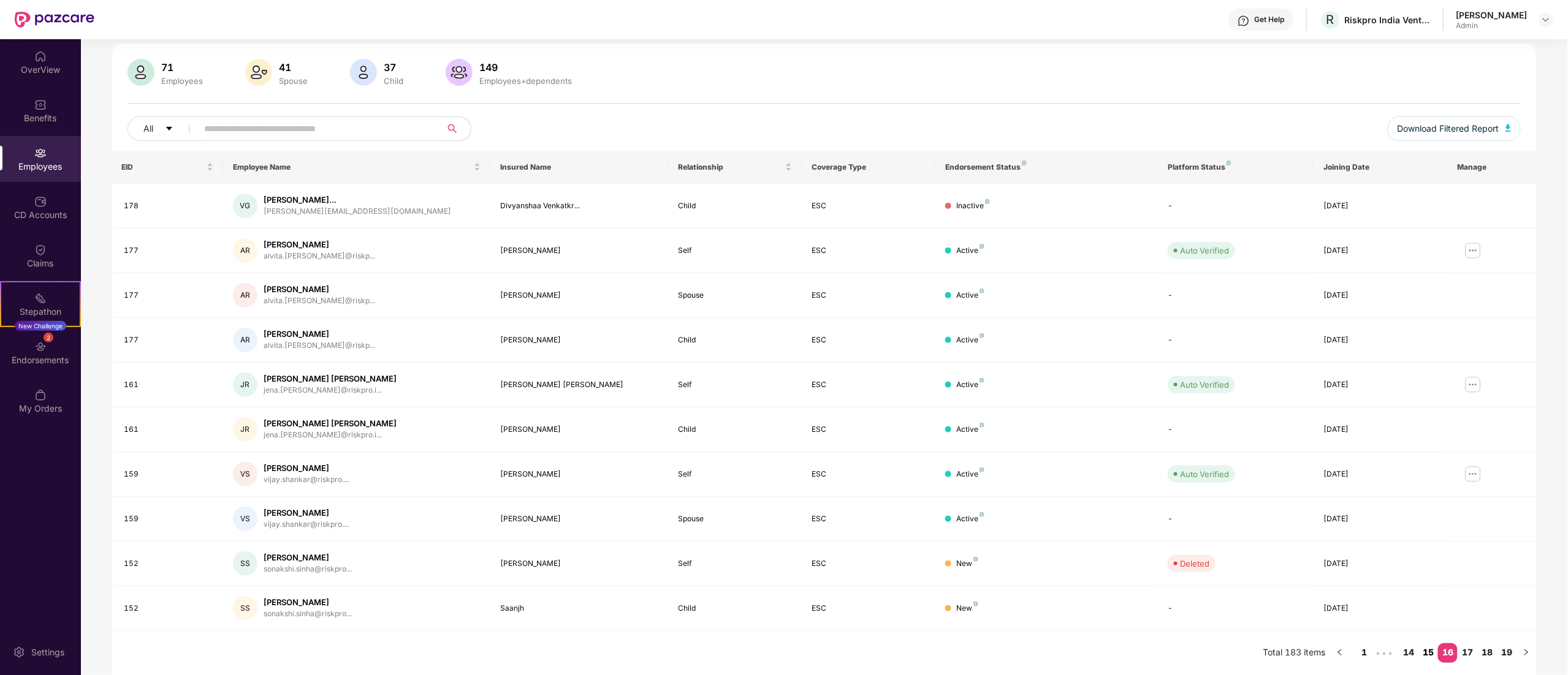
click at [1429, 652] on link "15" at bounding box center [1429, 652] width 20 height 18
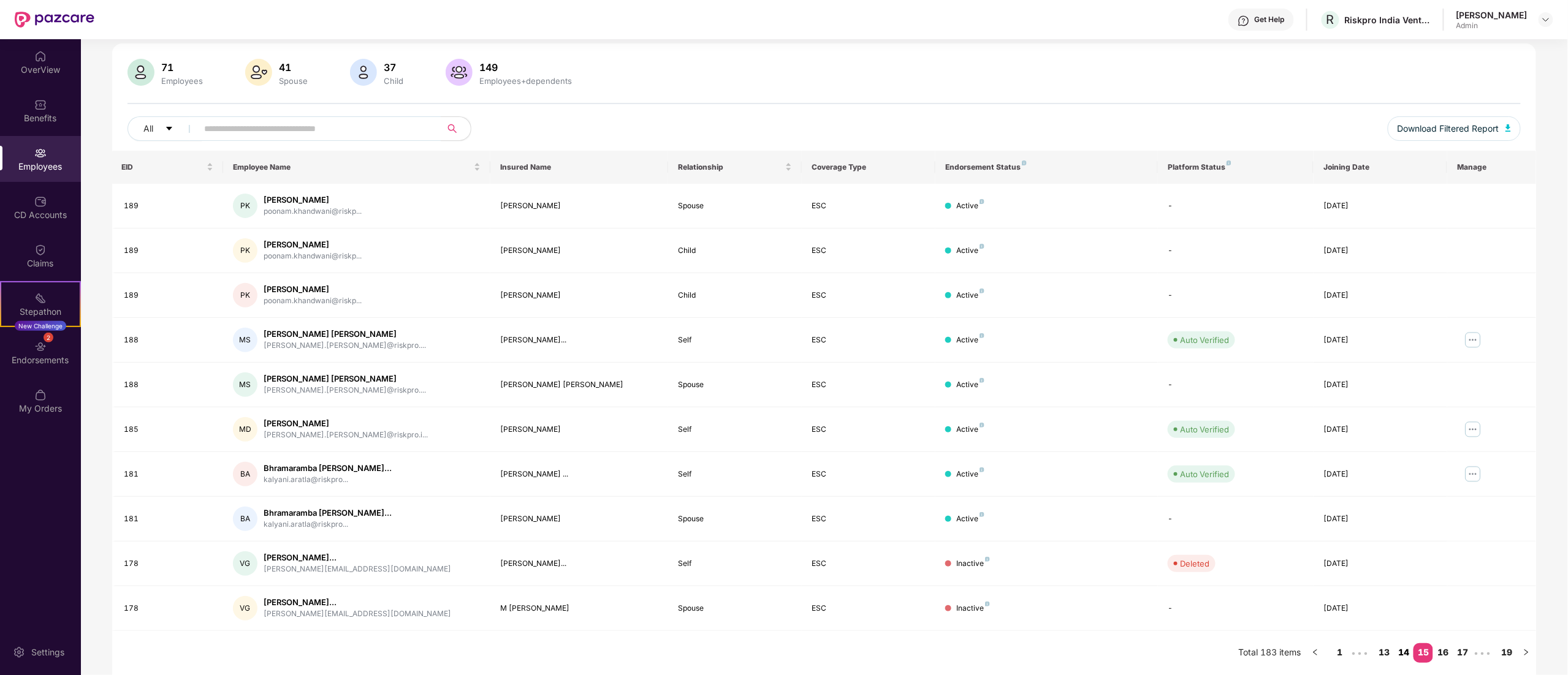
click at [1405, 649] on link "14" at bounding box center [1404, 652] width 20 height 18
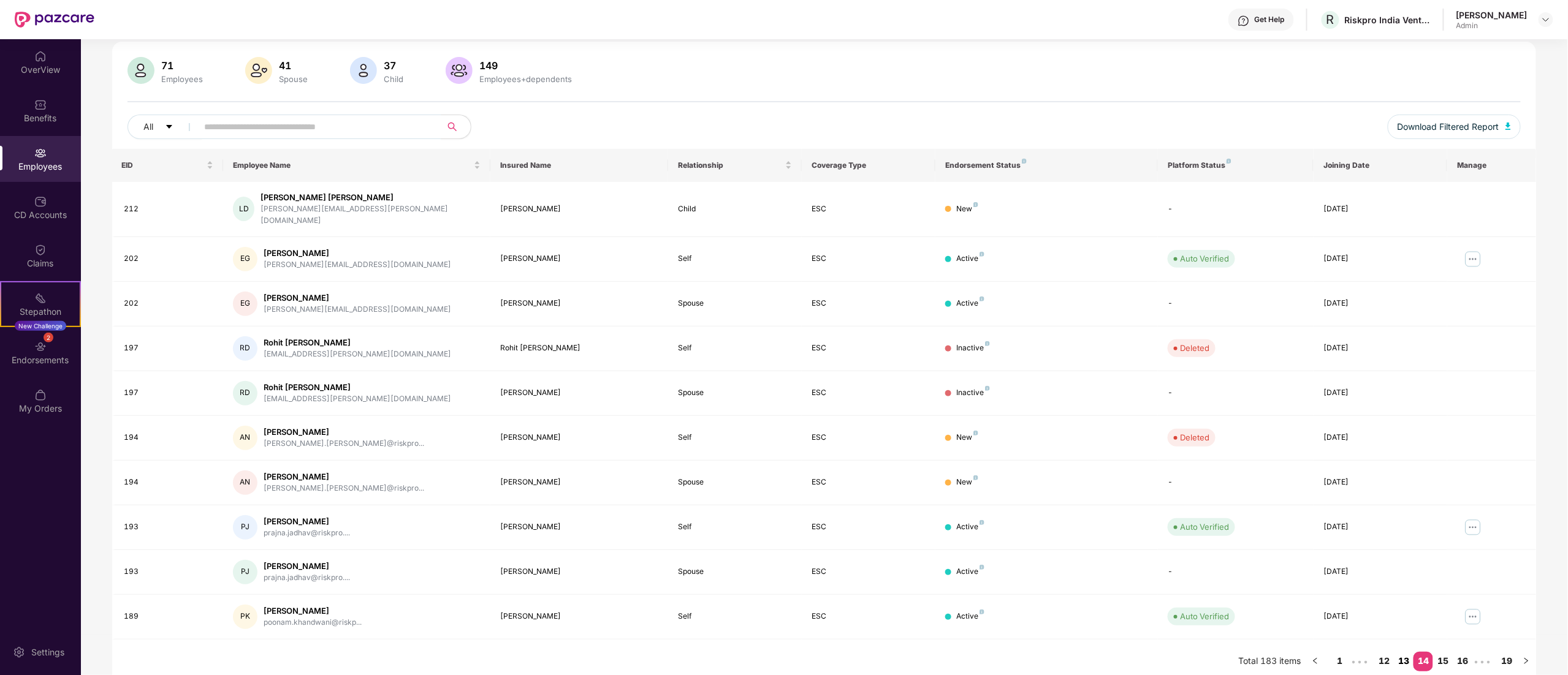
click at [1401, 652] on link "13" at bounding box center [1404, 661] width 20 height 18
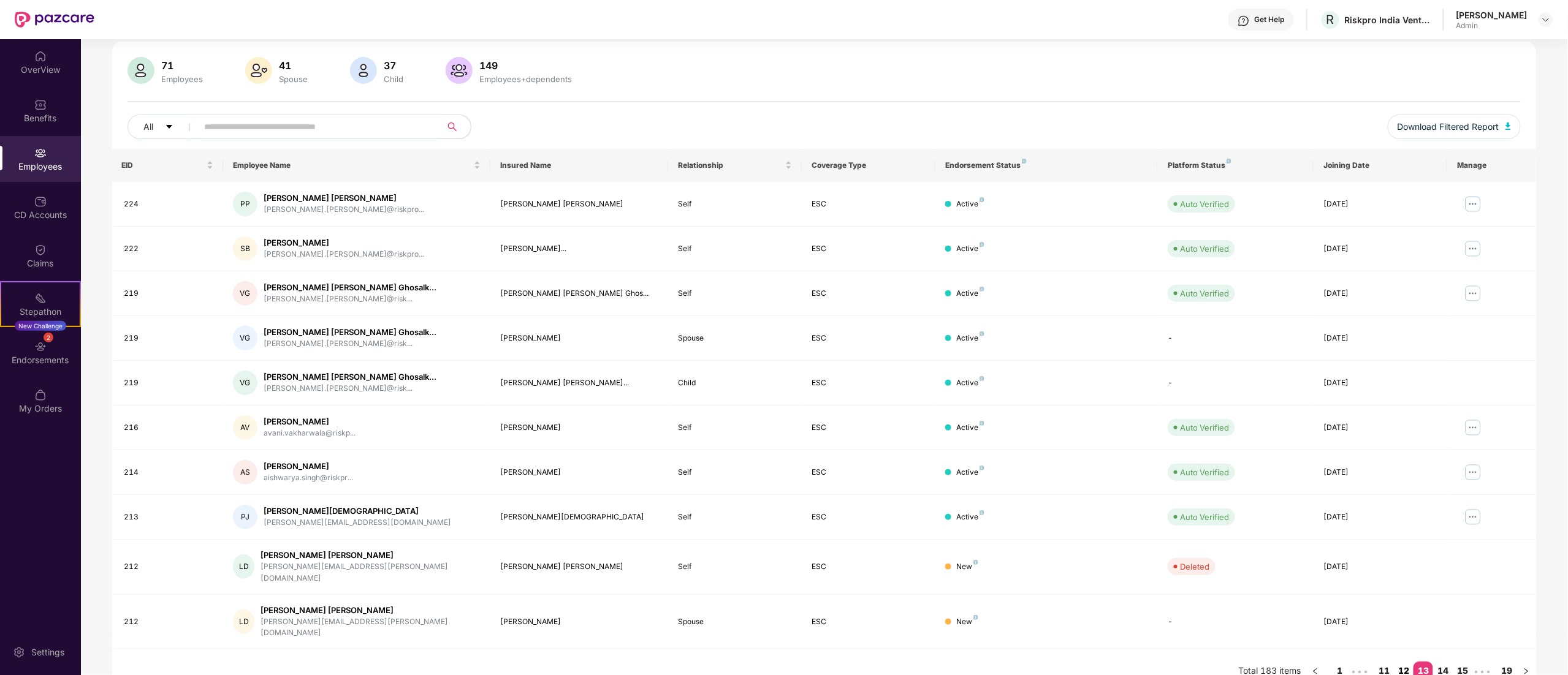
click at [1401, 661] on link "12" at bounding box center [1404, 670] width 20 height 18
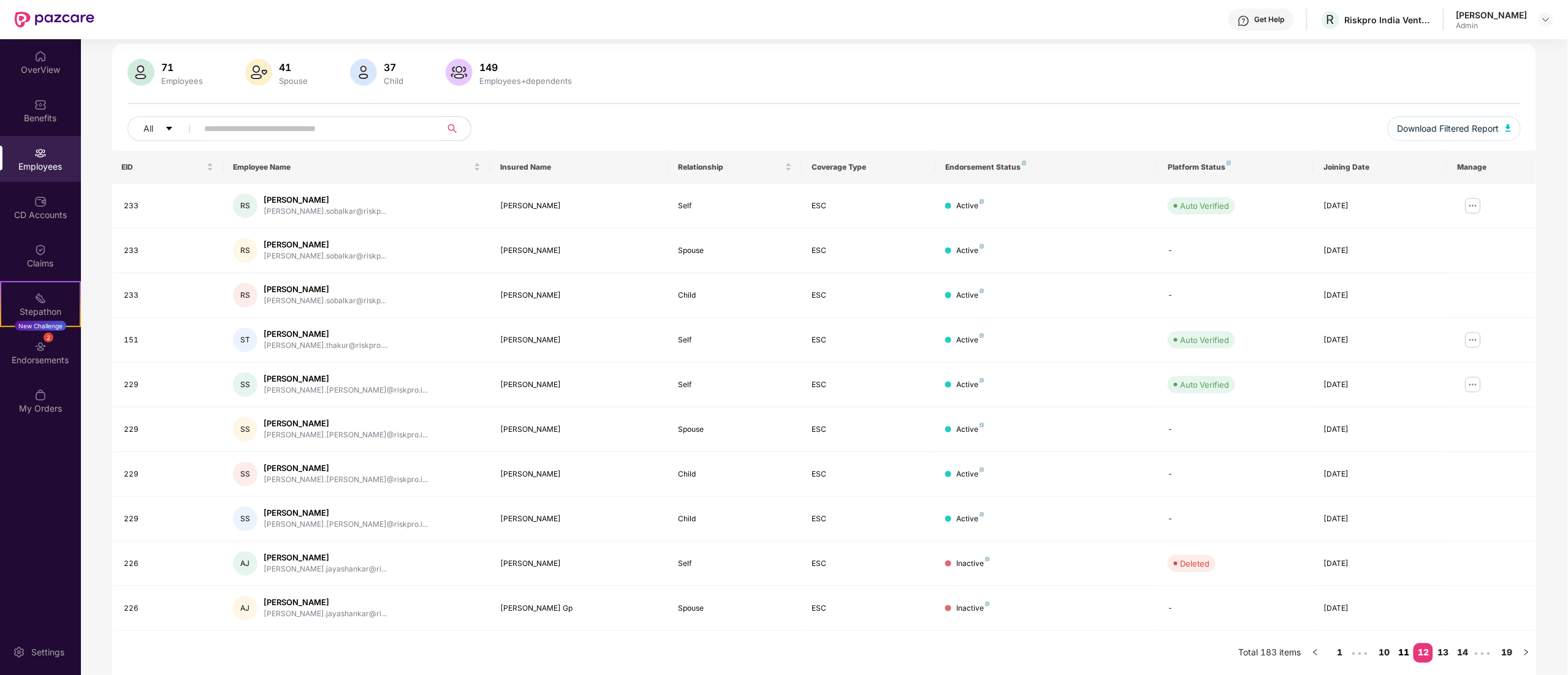
click at [1401, 647] on link "11" at bounding box center [1404, 652] width 20 height 18
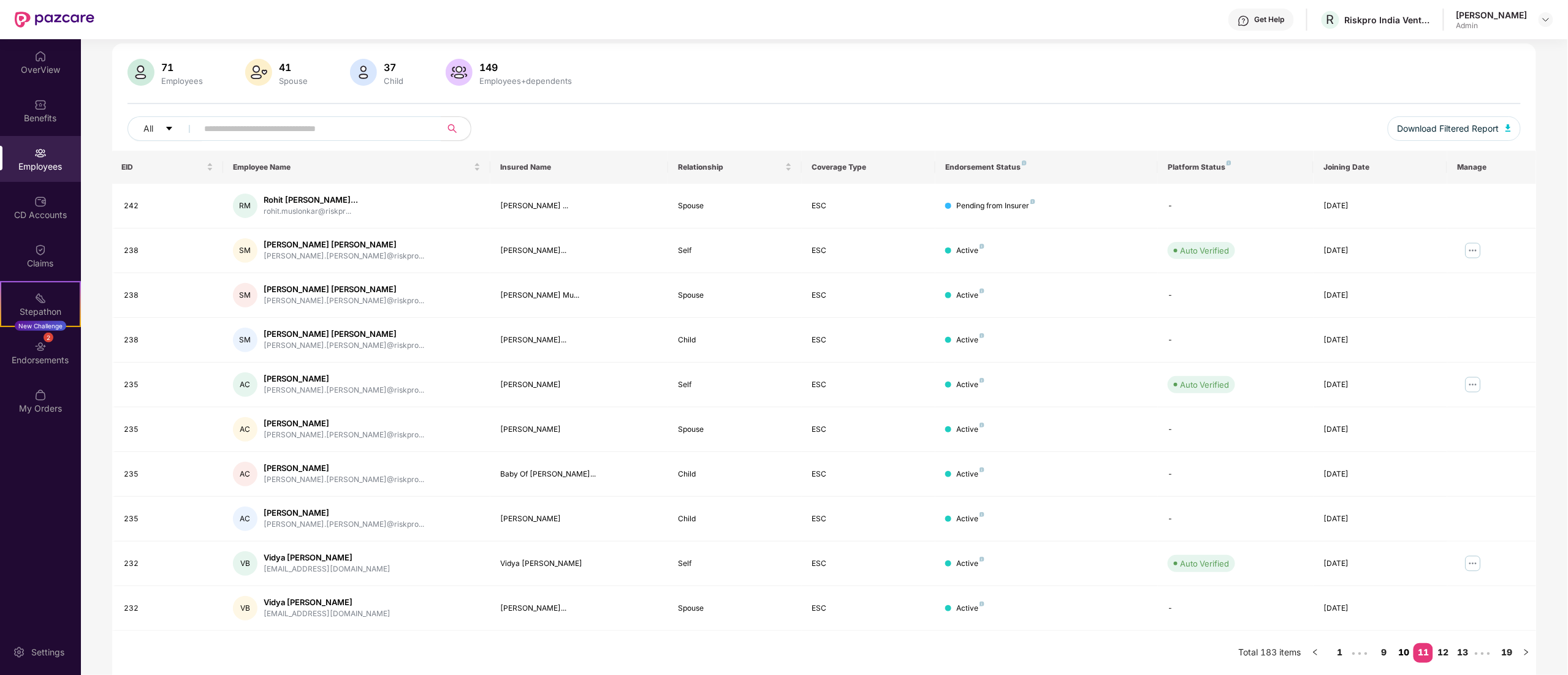
click at [1401, 647] on link "10" at bounding box center [1404, 652] width 20 height 18
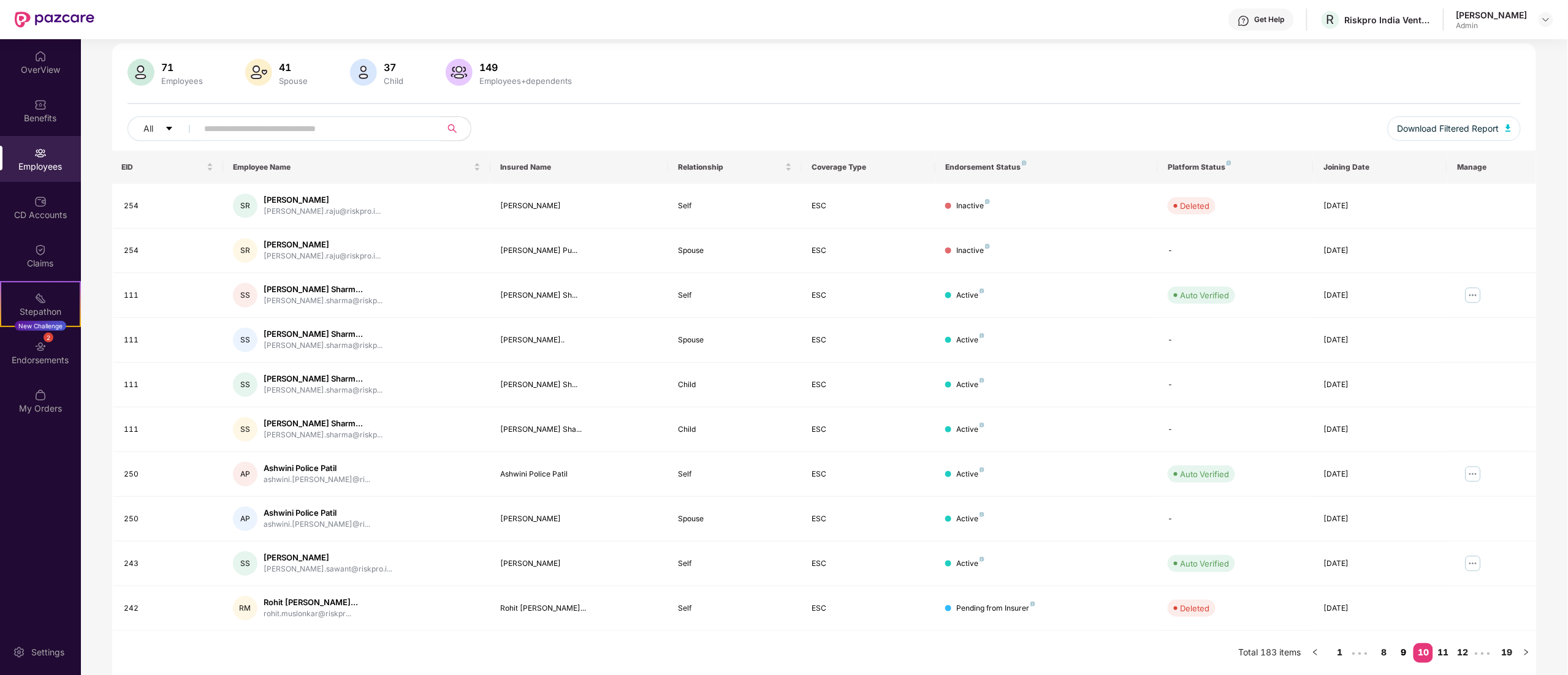
click at [1404, 649] on link "9" at bounding box center [1404, 652] width 20 height 18
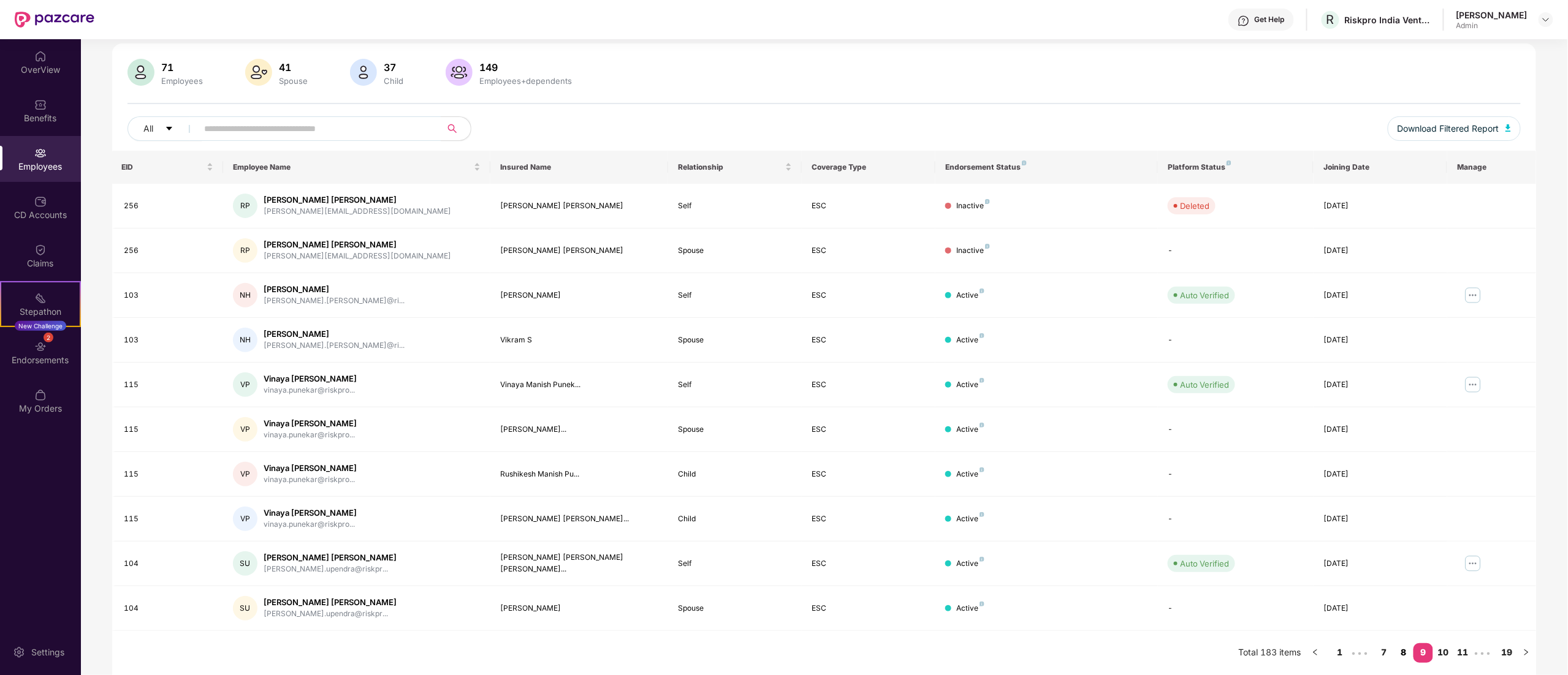
click at [1404, 649] on link "8" at bounding box center [1404, 652] width 20 height 18
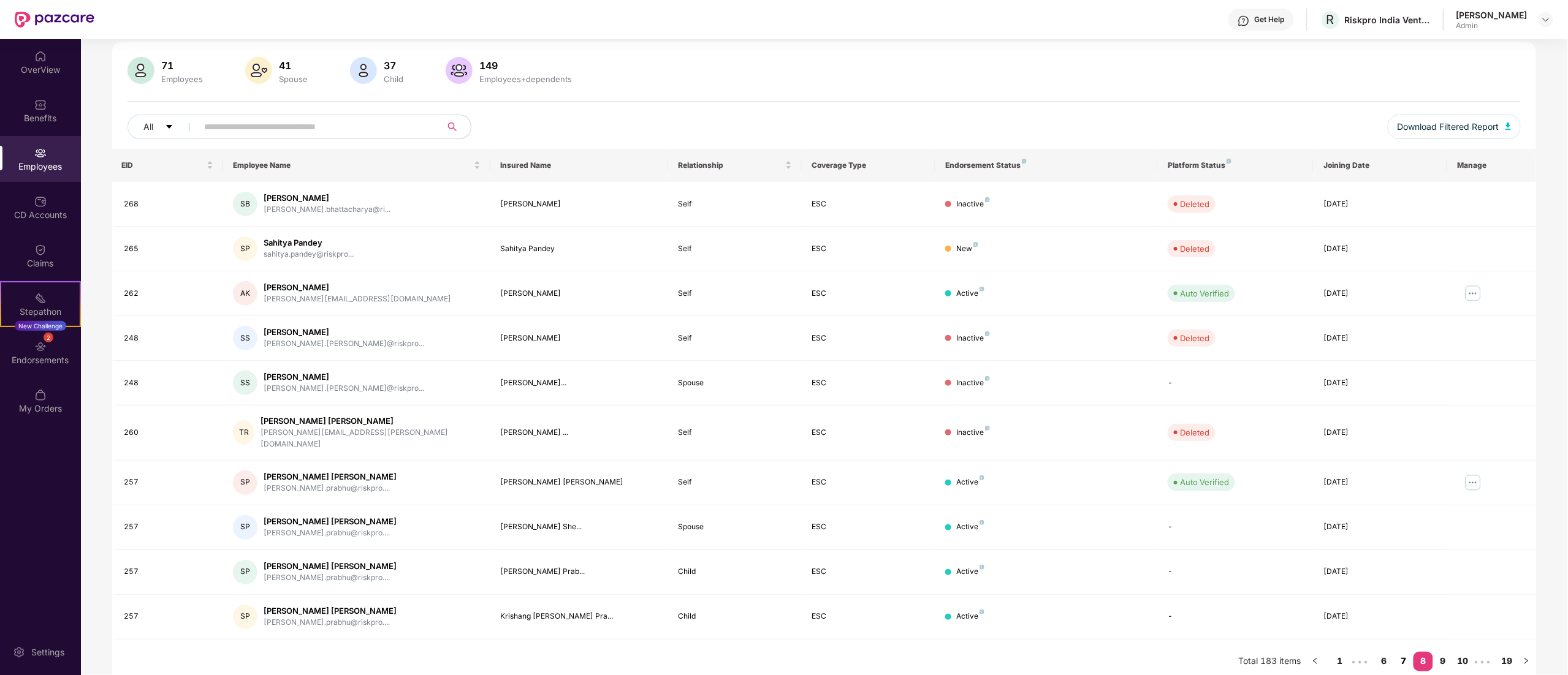
click at [1404, 652] on link "7" at bounding box center [1404, 661] width 20 height 18
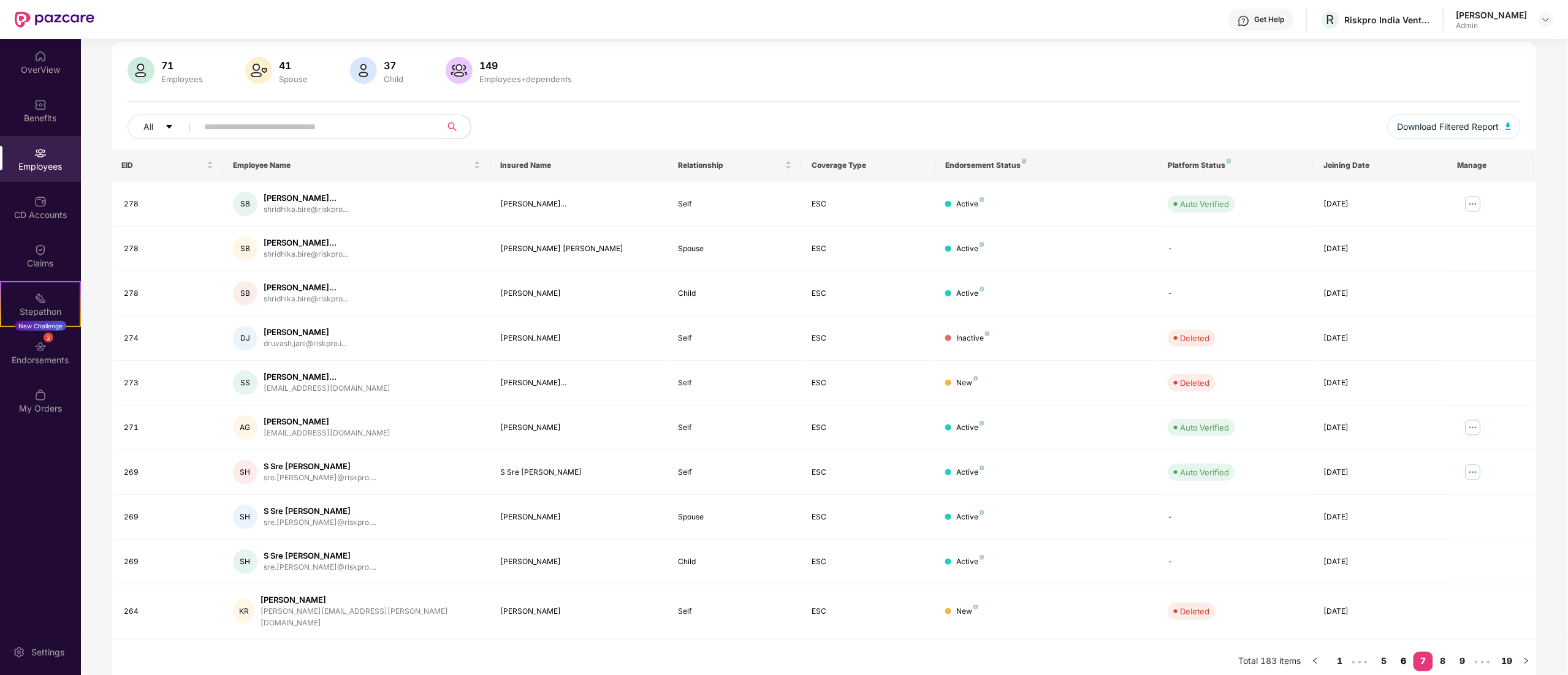
click at [1404, 652] on link "6" at bounding box center [1404, 661] width 20 height 18
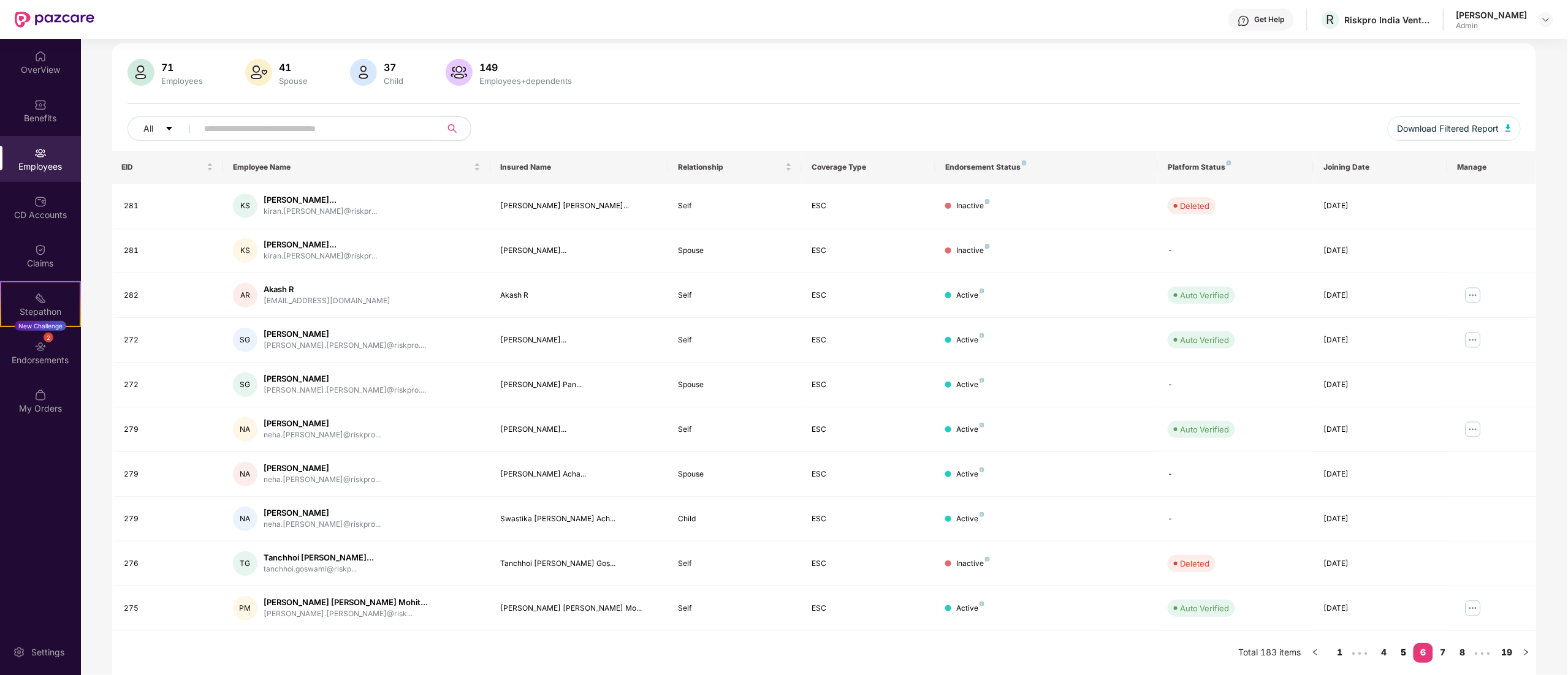
click at [1401, 649] on link "5" at bounding box center [1404, 652] width 20 height 18
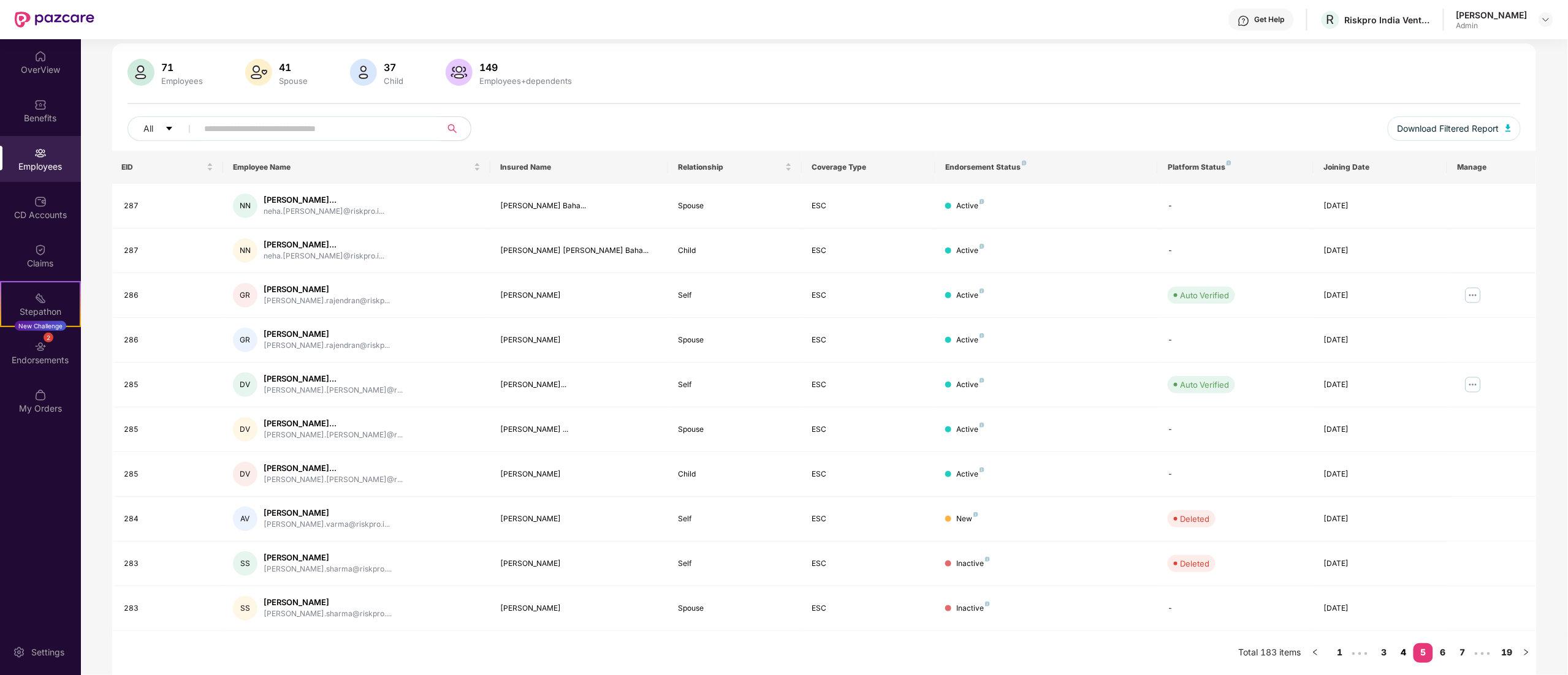
click at [1404, 649] on link "4" at bounding box center [1404, 652] width 20 height 18
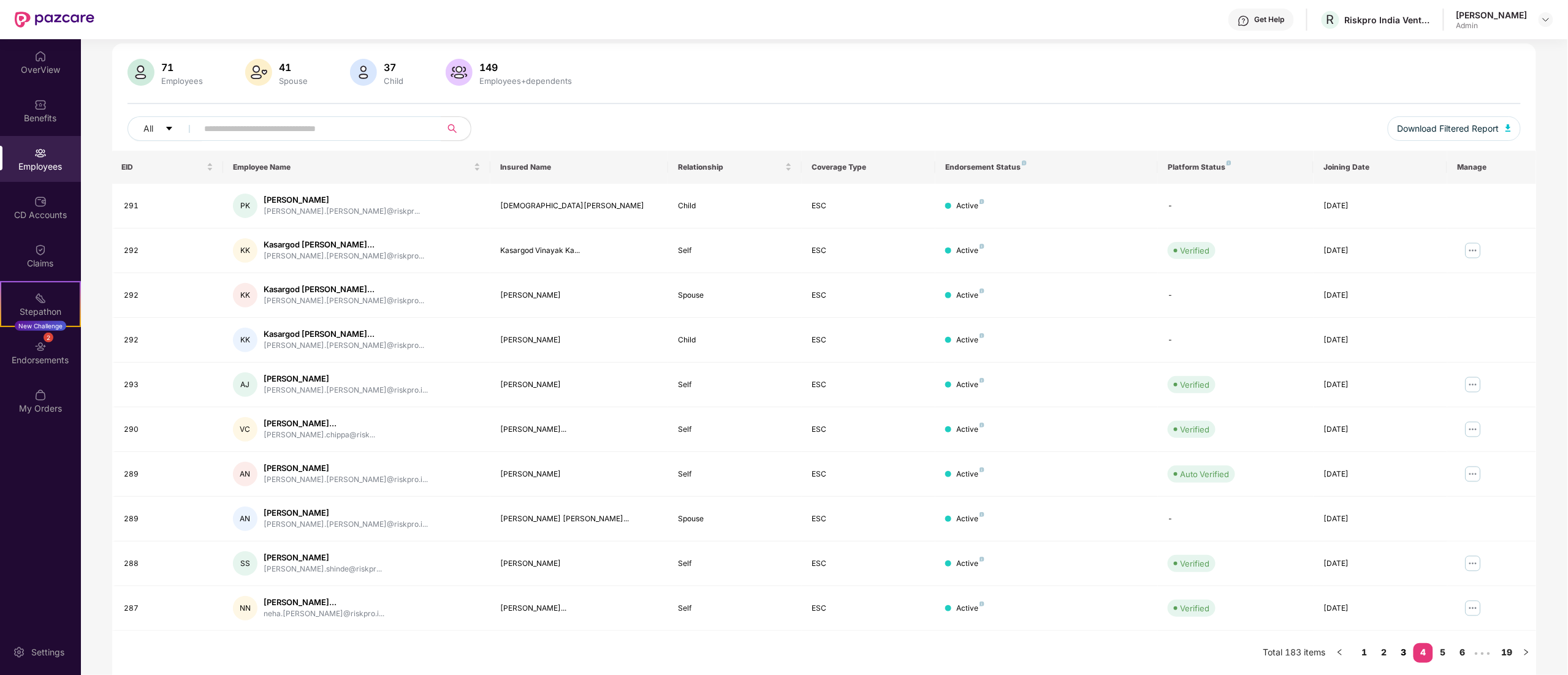
click at [1406, 652] on link "3" at bounding box center [1404, 652] width 20 height 18
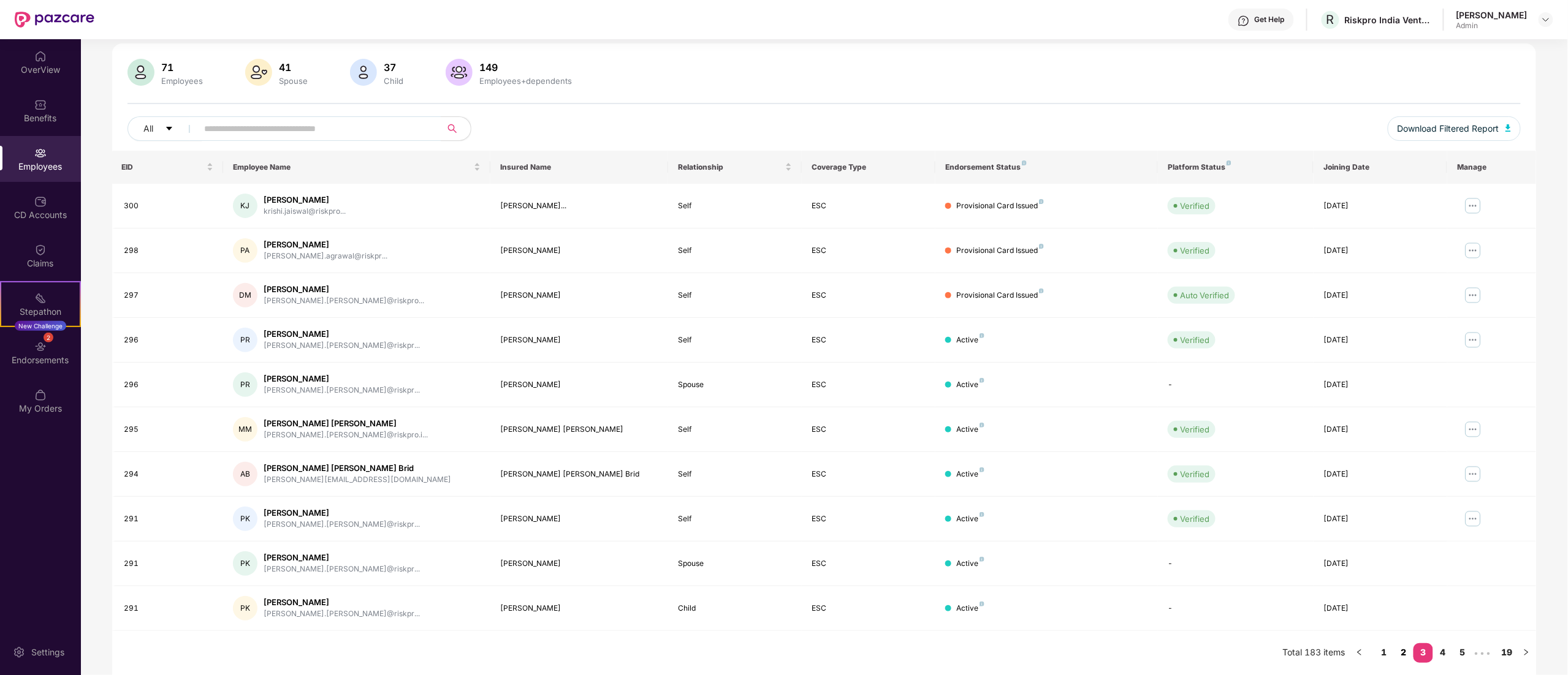
click at [1406, 652] on link "2" at bounding box center [1404, 652] width 20 height 18
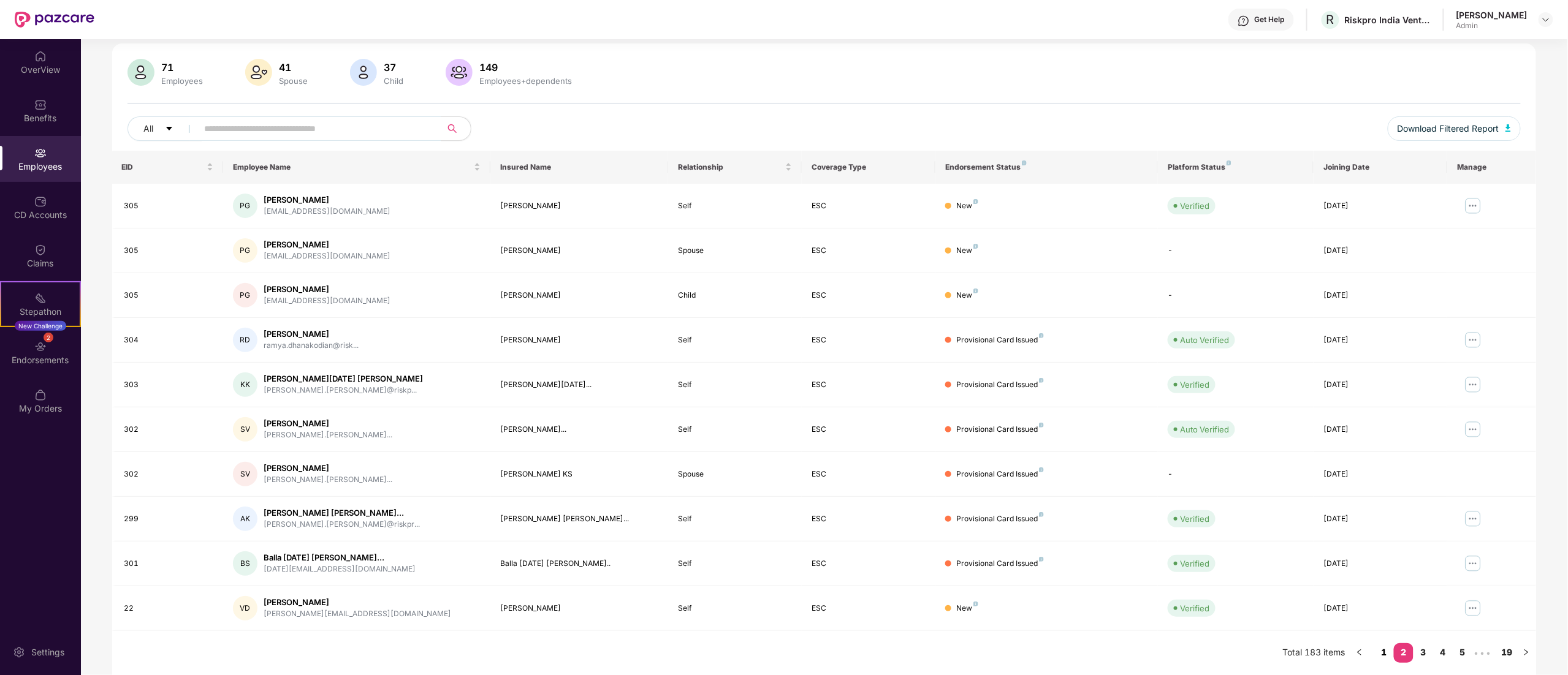
click at [1384, 656] on link "1" at bounding box center [1384, 652] width 20 height 18
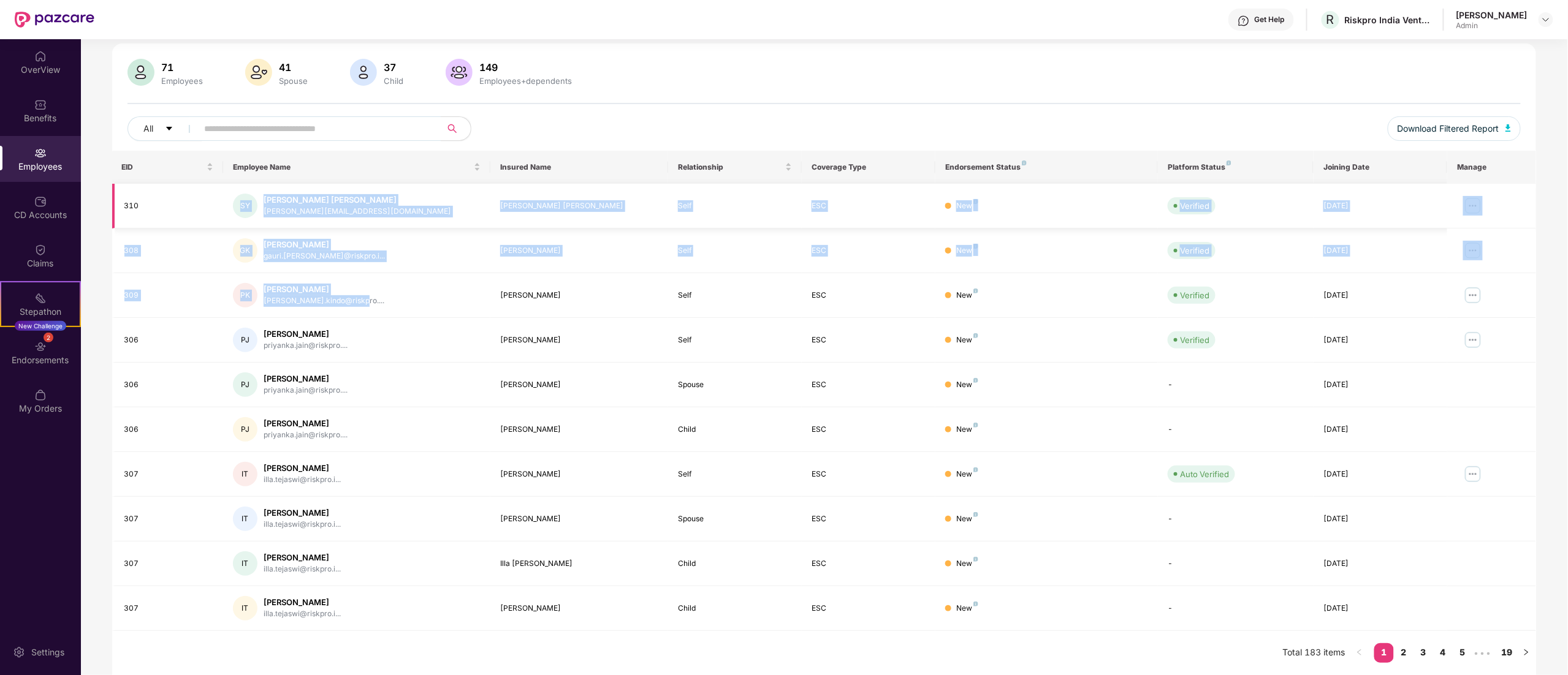
drag, startPoint x: 358, startPoint y: 301, endPoint x: 163, endPoint y: 221, distance: 210.8
click at [163, 221] on tbody "310 [PERSON_NAME] [PERSON_NAME] [PERSON_NAME][EMAIL_ADDRESS][DOMAIN_NAME] [PERS…" at bounding box center [825, 408] width 1425 height 447
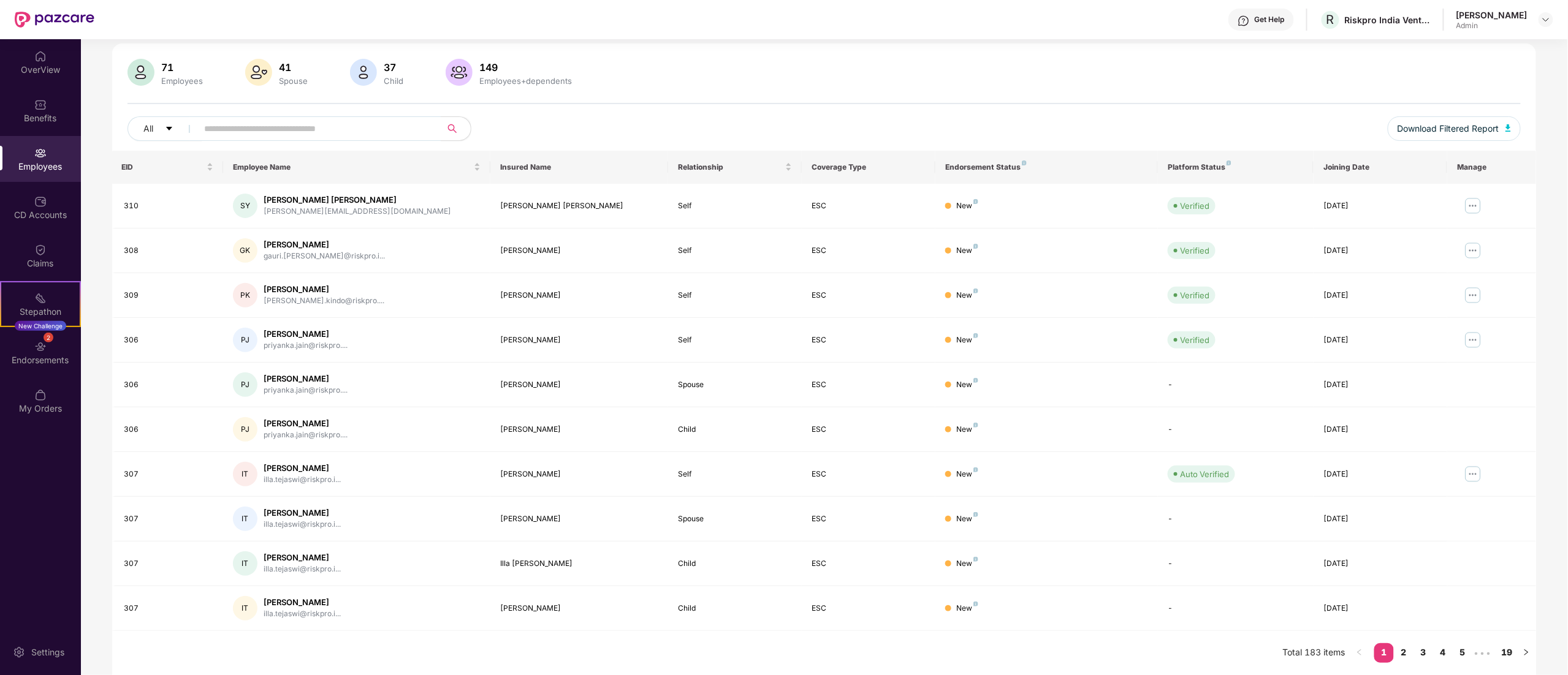
click at [800, 59] on div "71 Employees 41 Spouse 37 Child [DEMOGRAPHIC_DATA] Employees+dependents" at bounding box center [824, 73] width 1394 height 29
click at [862, 98] on div "71 Employees 41 Spouse 37 Child [DEMOGRAPHIC_DATA] Employees+dependents All Dow…" at bounding box center [825, 105] width 1425 height 92
click at [39, 110] on div "Benefits" at bounding box center [40, 110] width 81 height 46
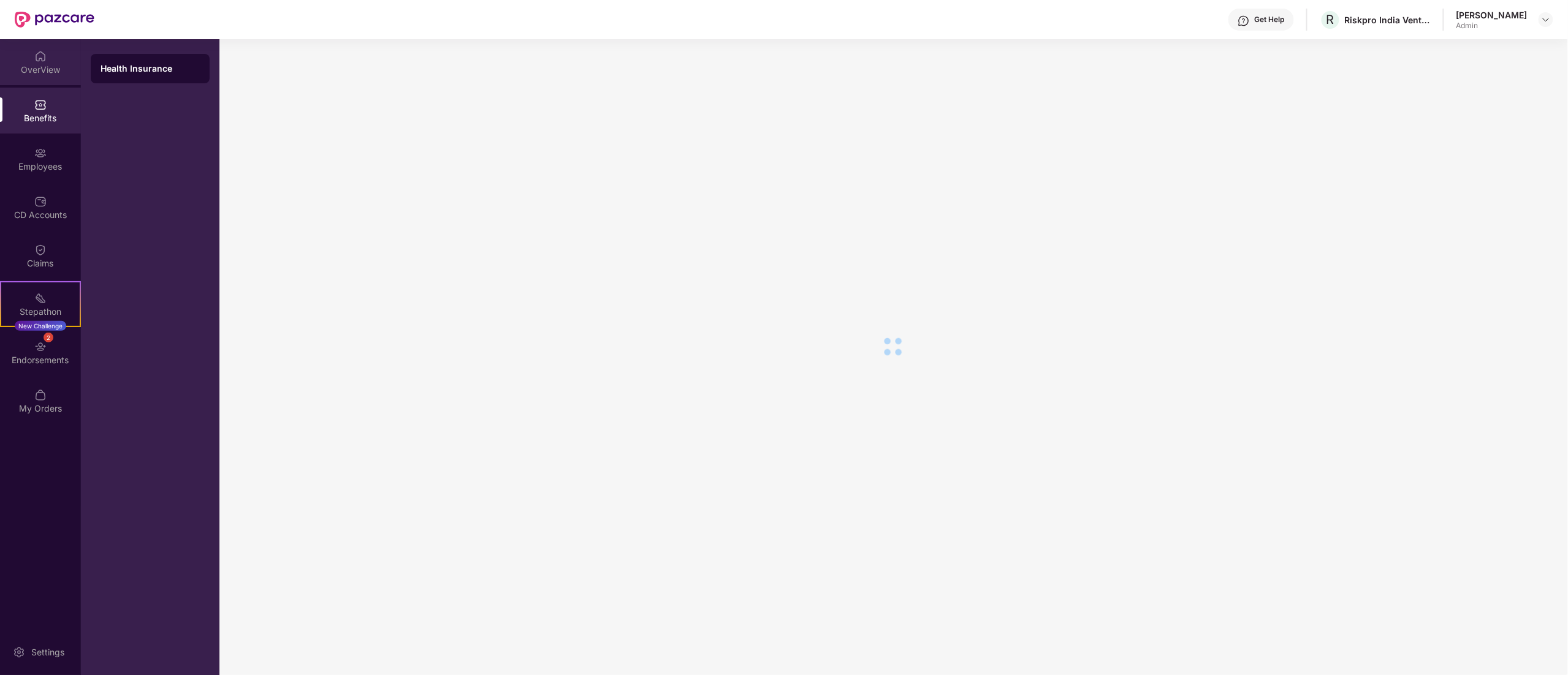
click at [40, 68] on div "OverView" at bounding box center [40, 70] width 81 height 12
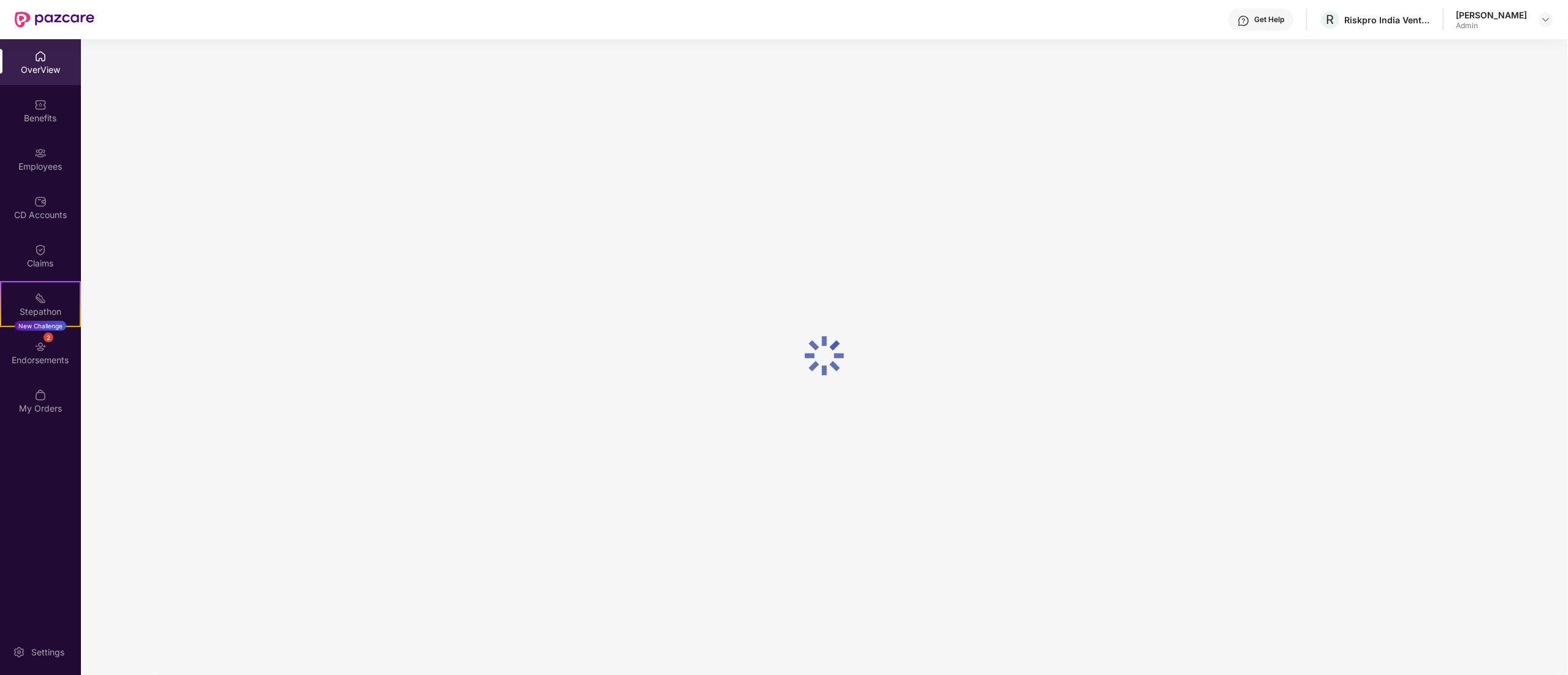
scroll to position [39, 0]
